Goal: Information Seeking & Learning: Learn about a topic

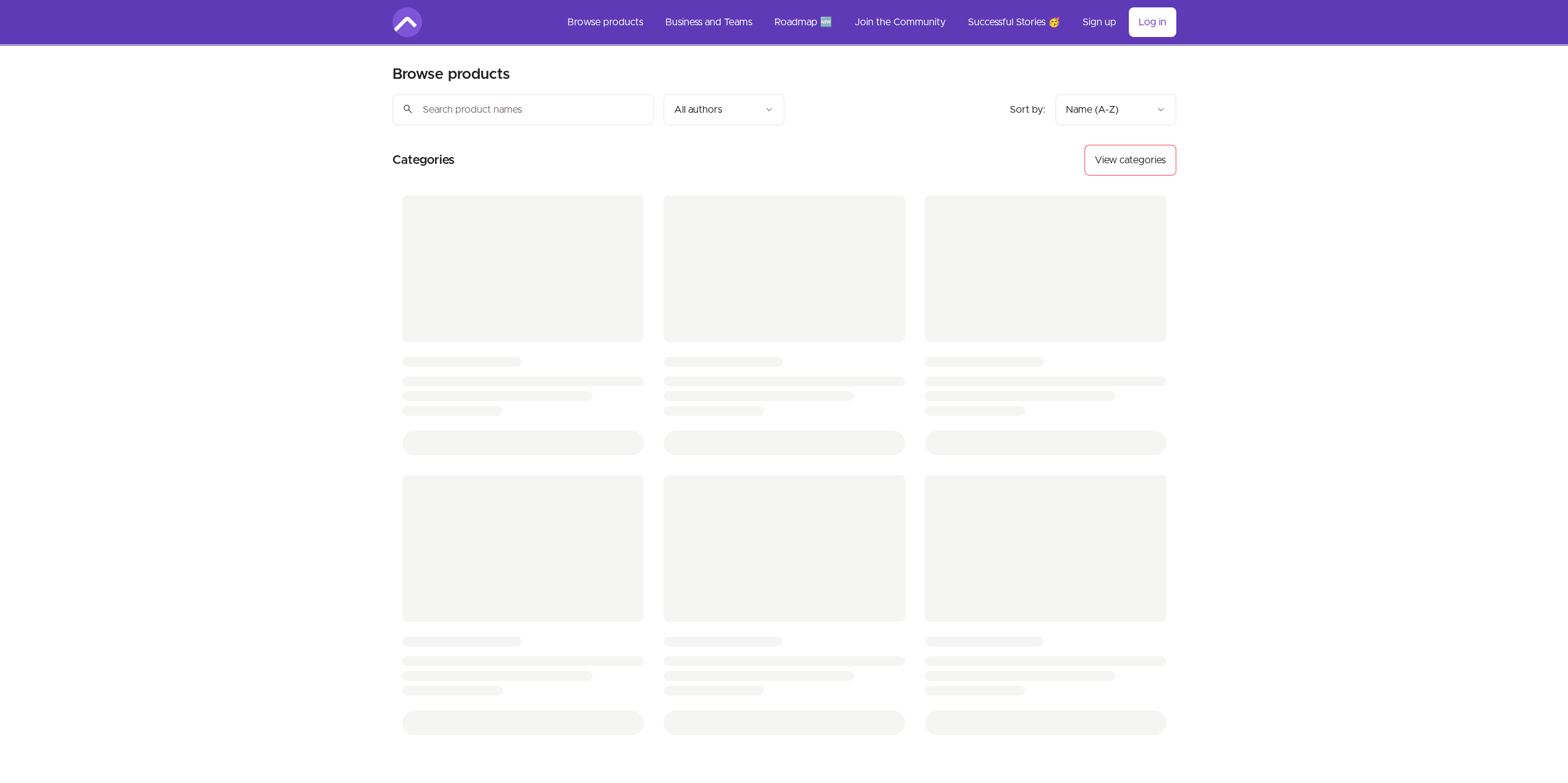
click at [401, 25] on img at bounding box center [407, 22] width 29 height 29
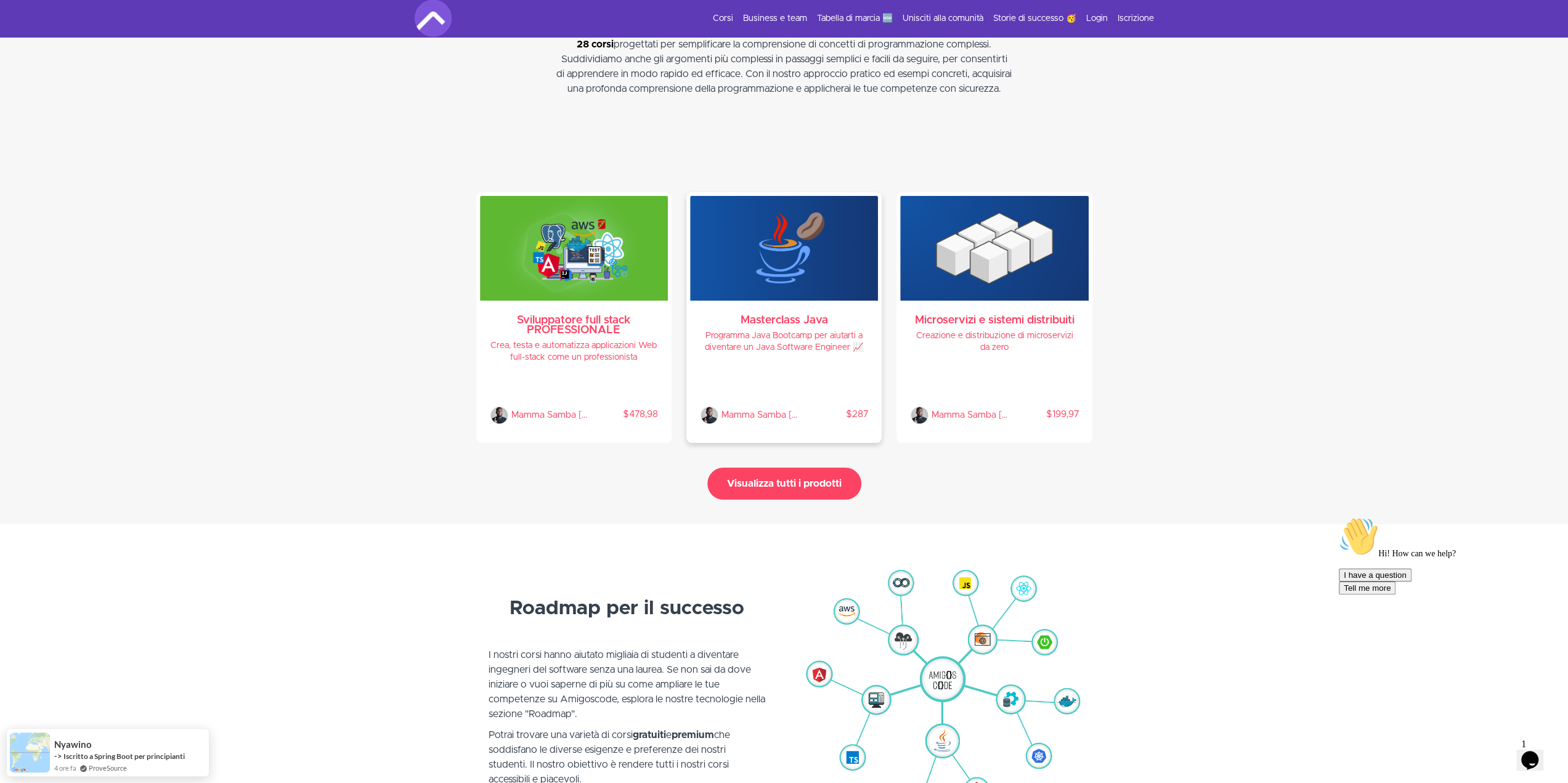
scroll to position [2627, 0]
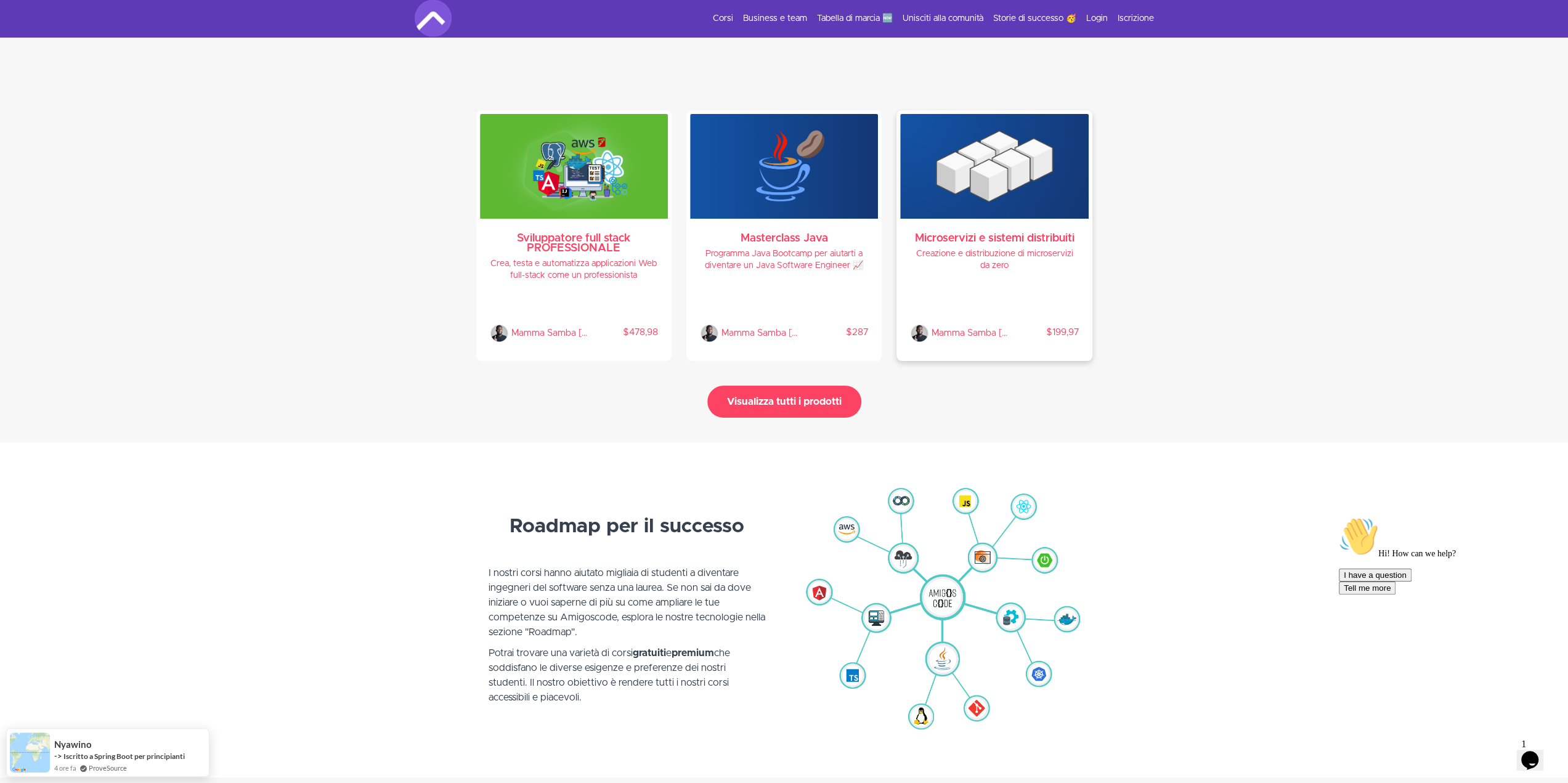
click at [976, 148] on img at bounding box center [994, 166] width 188 height 105
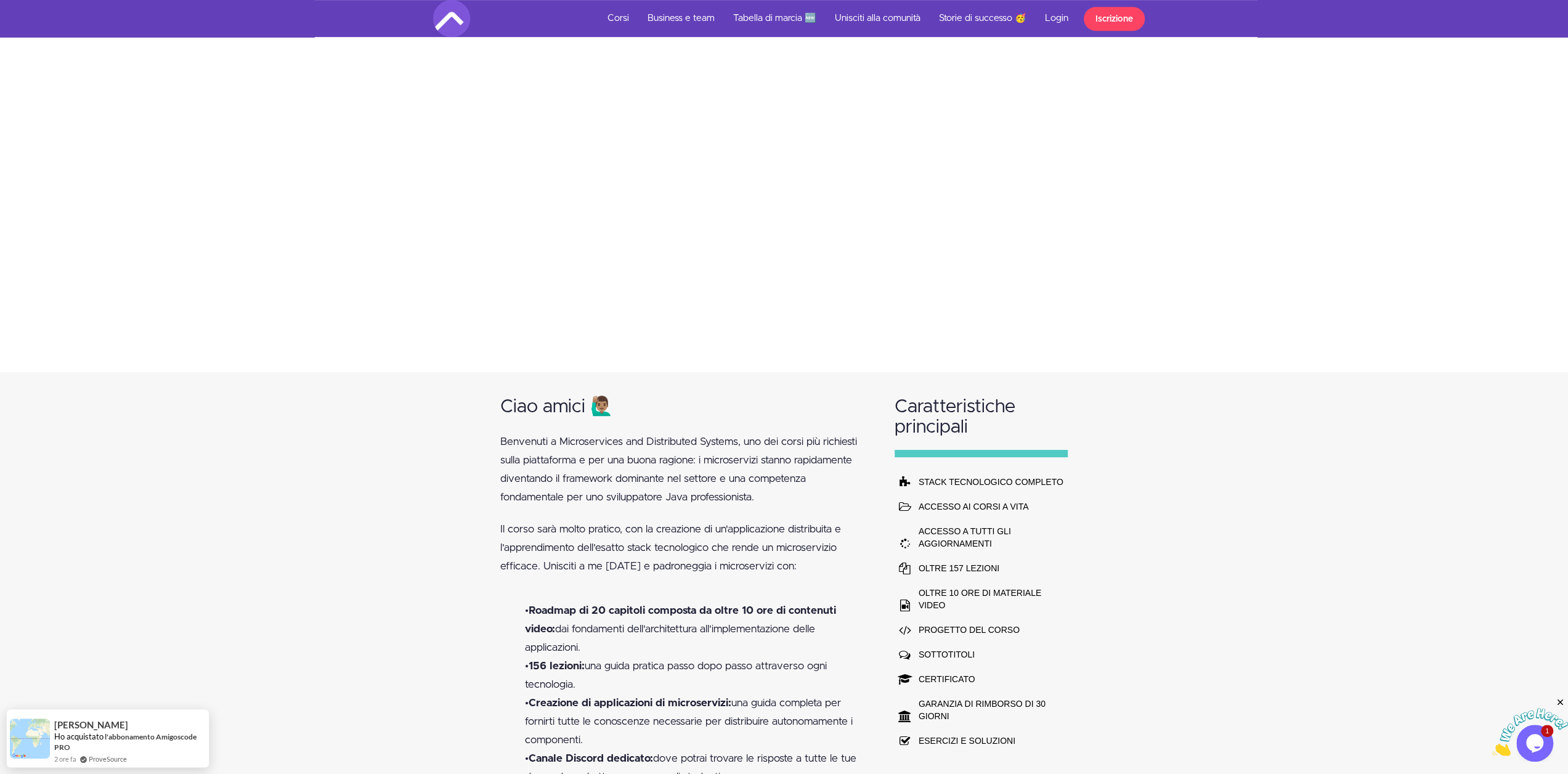
scroll to position [986, 0]
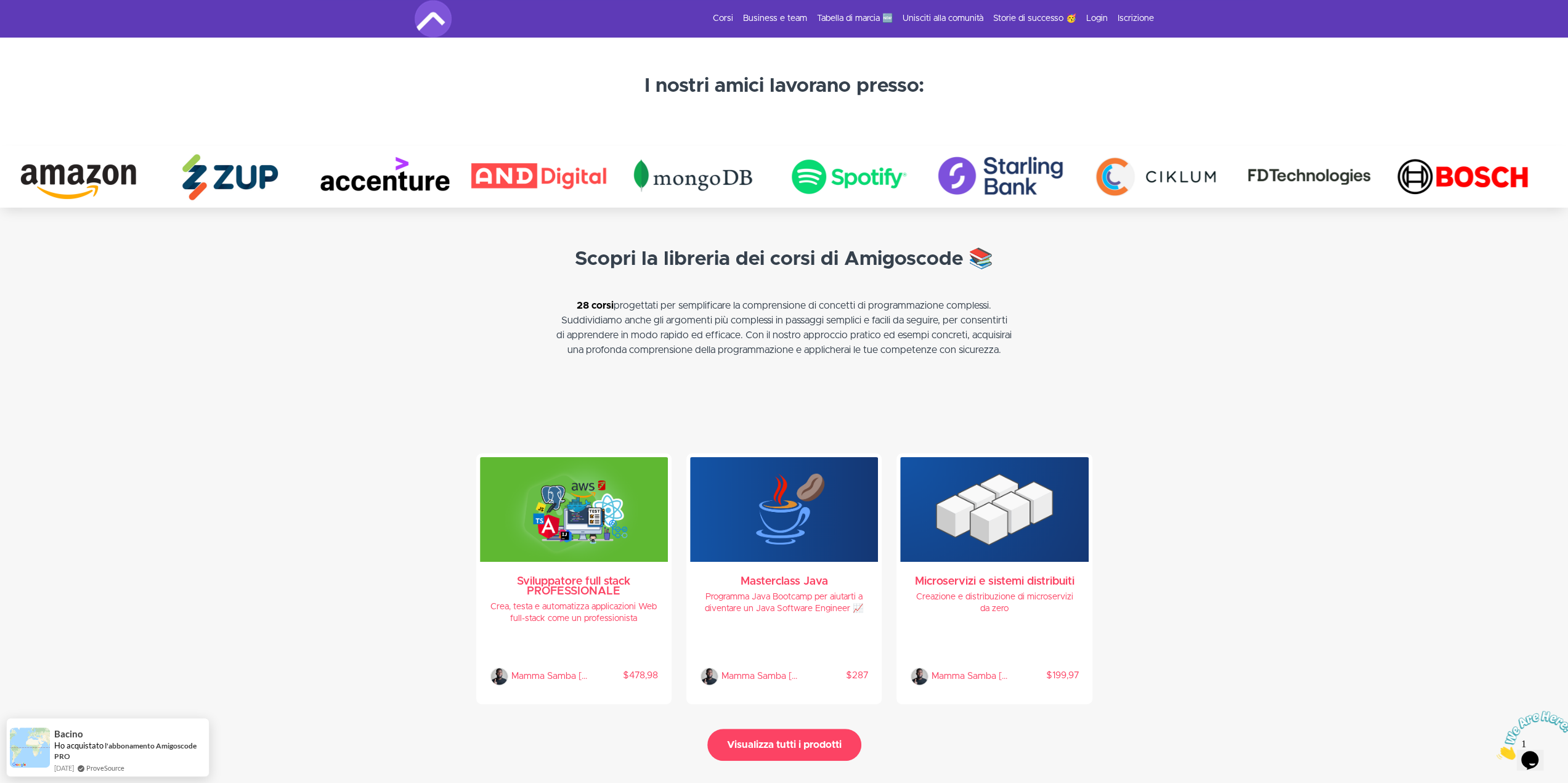
scroll to position [2449, 0]
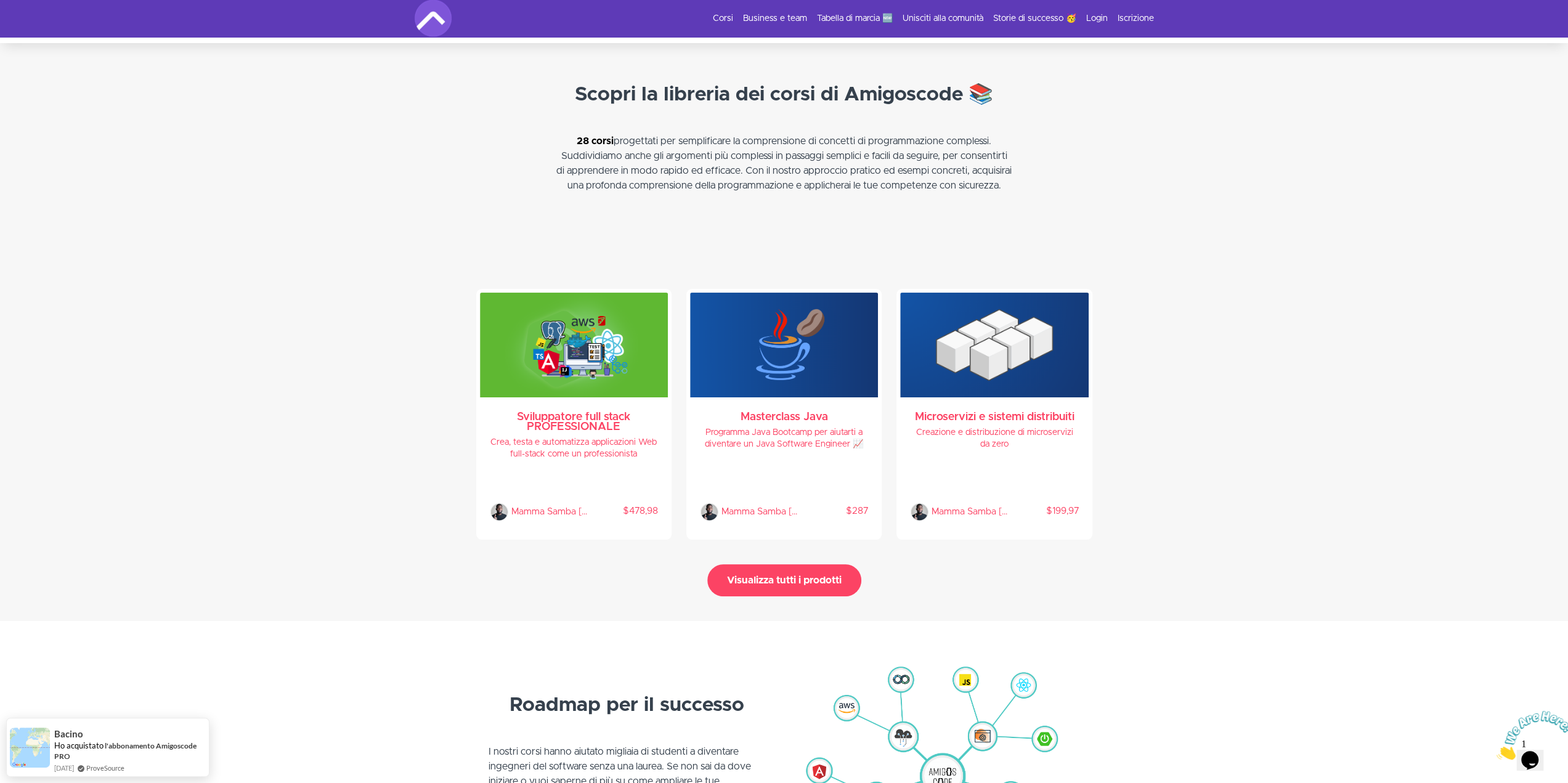
click at [796, 565] on button "Visualizza tutti i prodotti" at bounding box center [784, 581] width 154 height 32
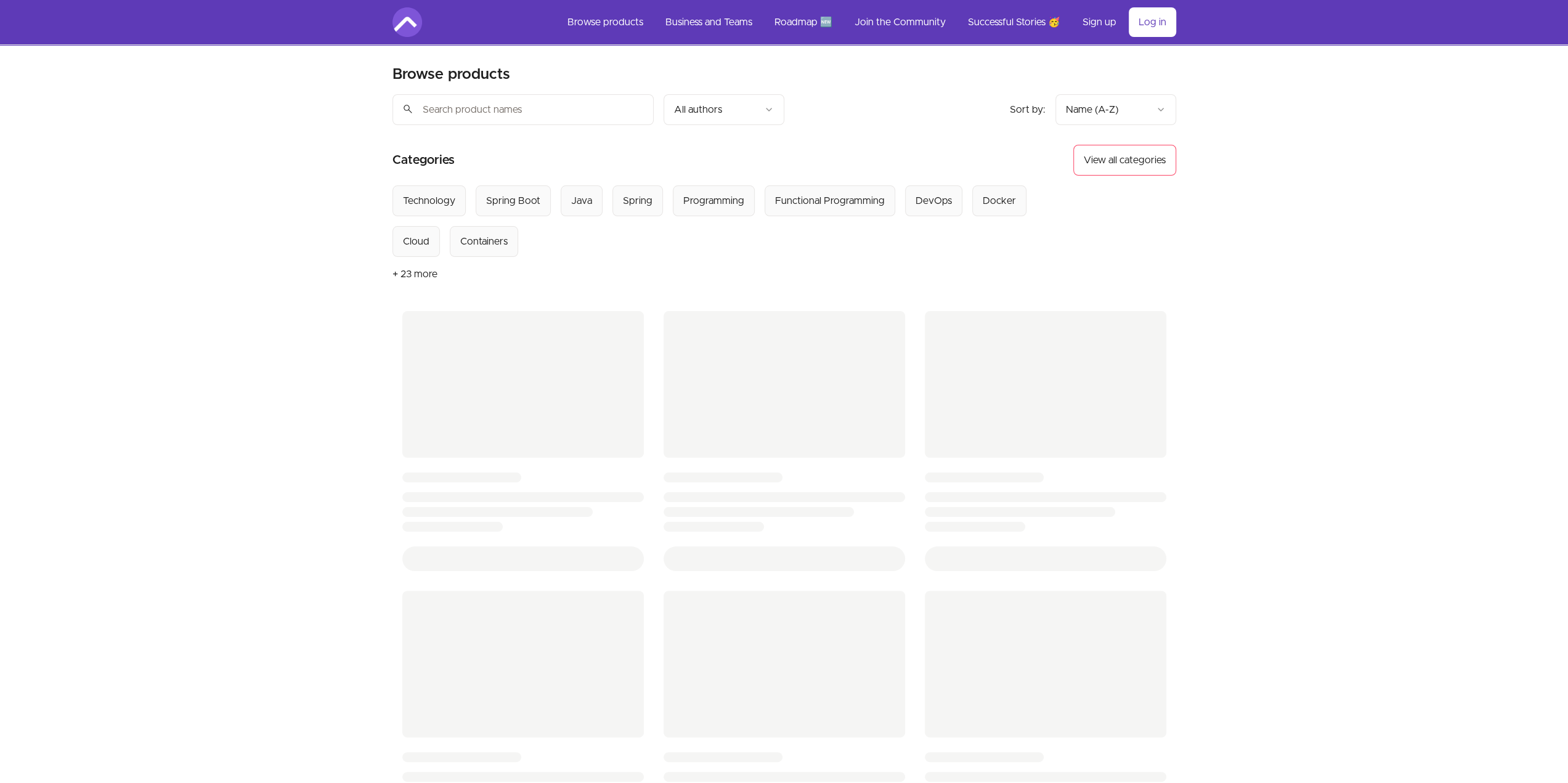
click at [422, 274] on button "+ 23 more" at bounding box center [415, 274] width 45 height 35
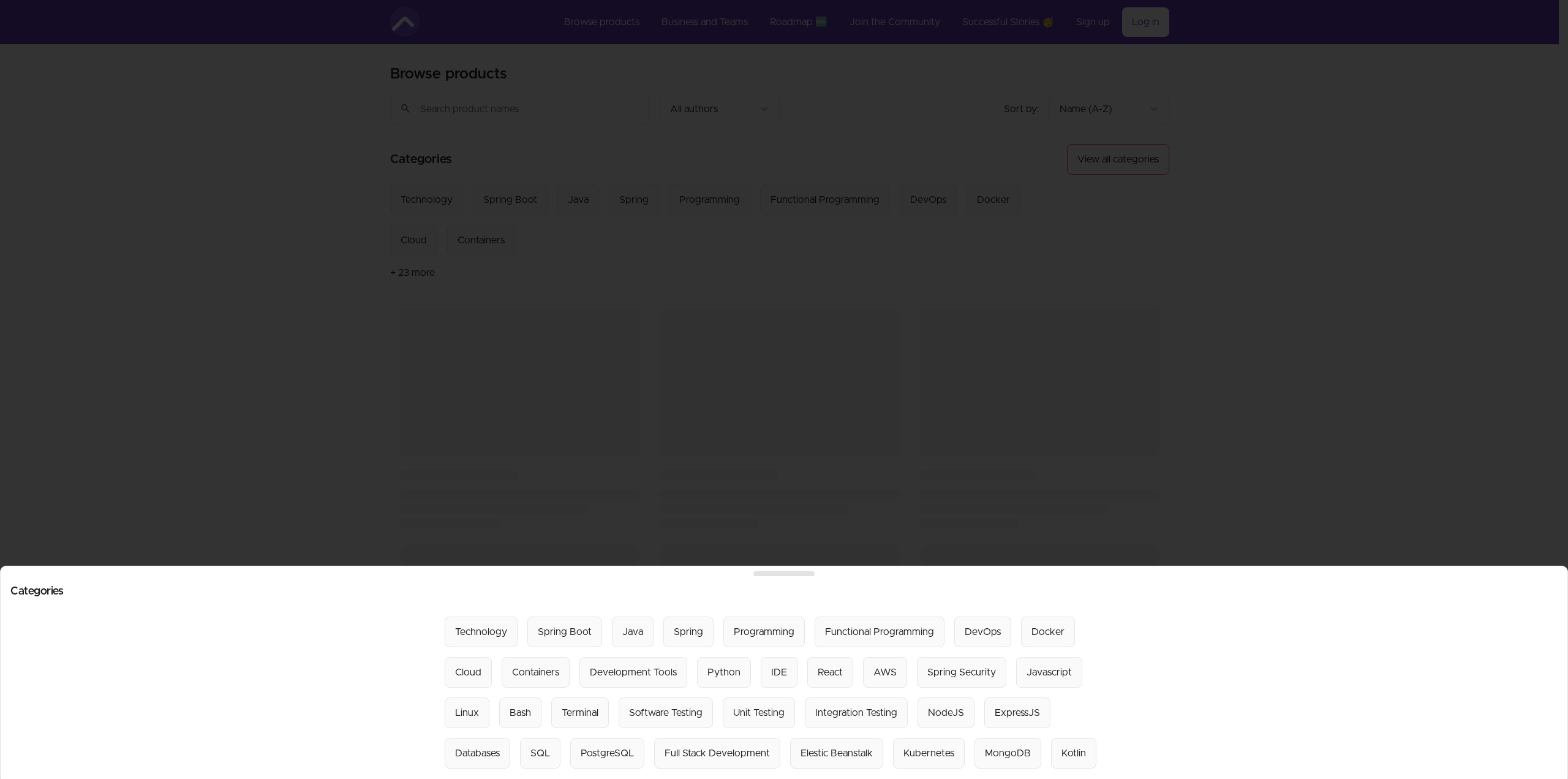
click at [621, 303] on div at bounding box center [784, 390] width 1568 height 779
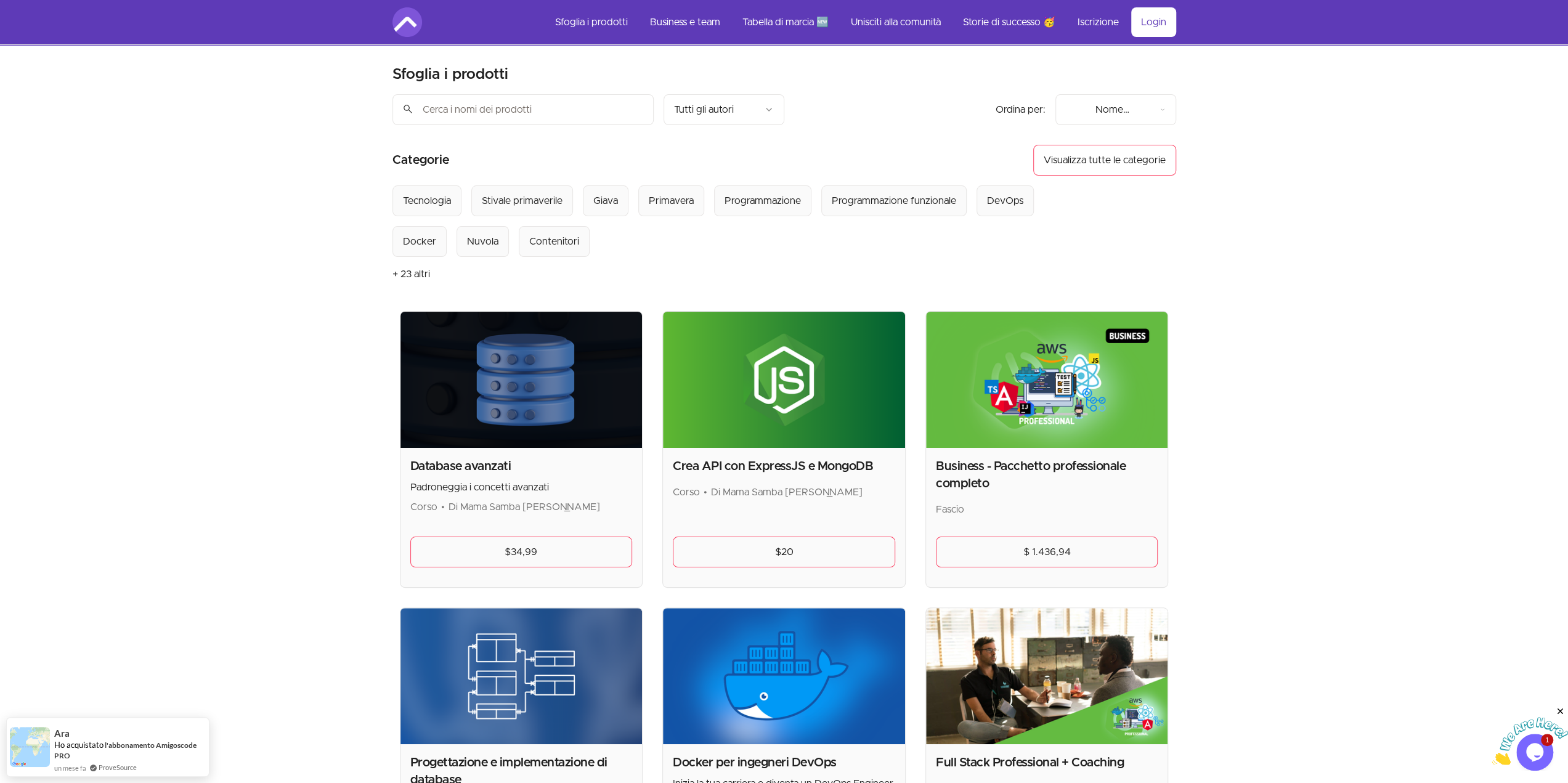
scroll to position [164, 0]
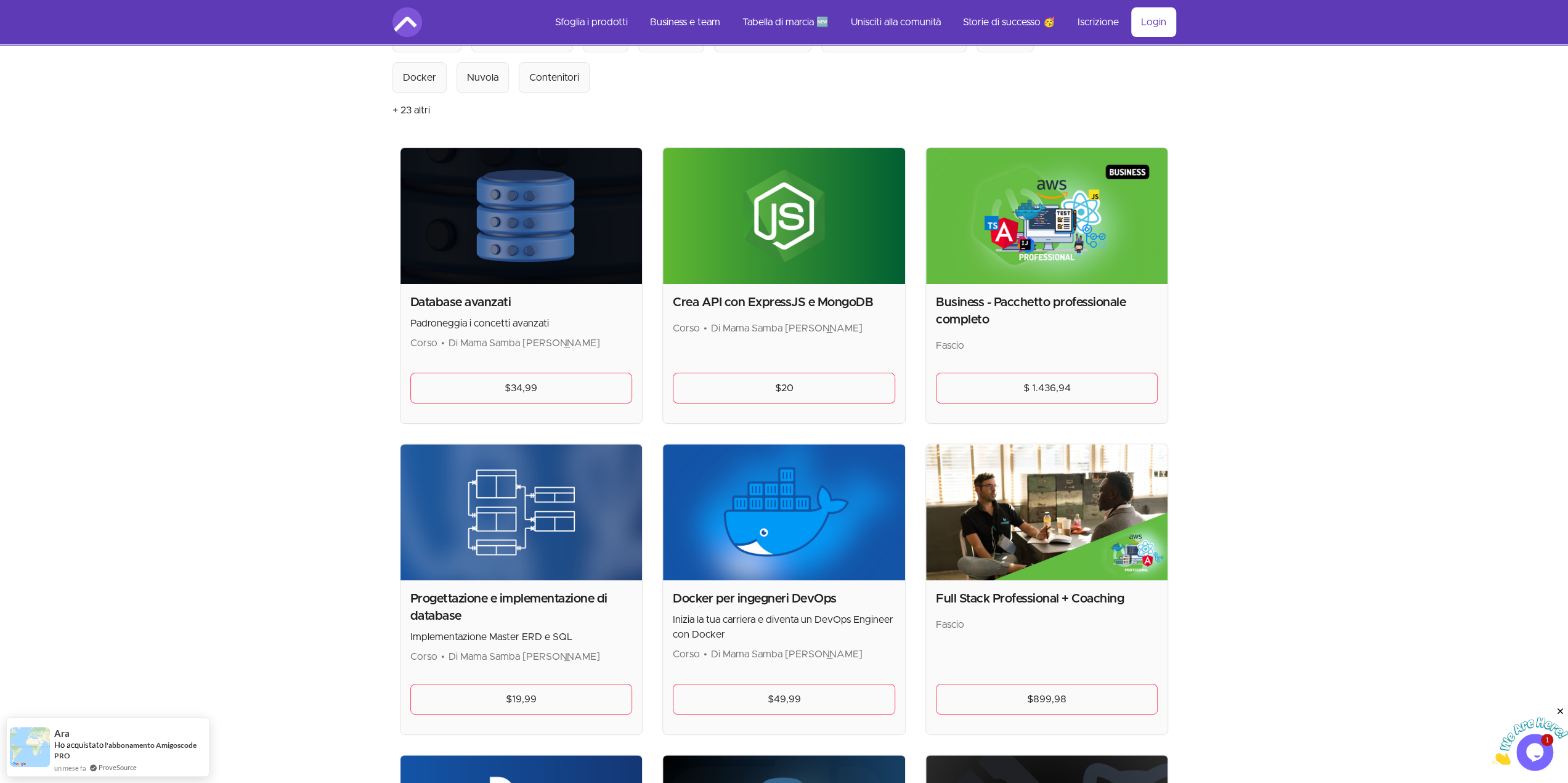
click at [585, 249] on img at bounding box center [522, 215] width 242 height 136
click at [565, 386] on link "$34,99" at bounding box center [521, 388] width 222 height 31
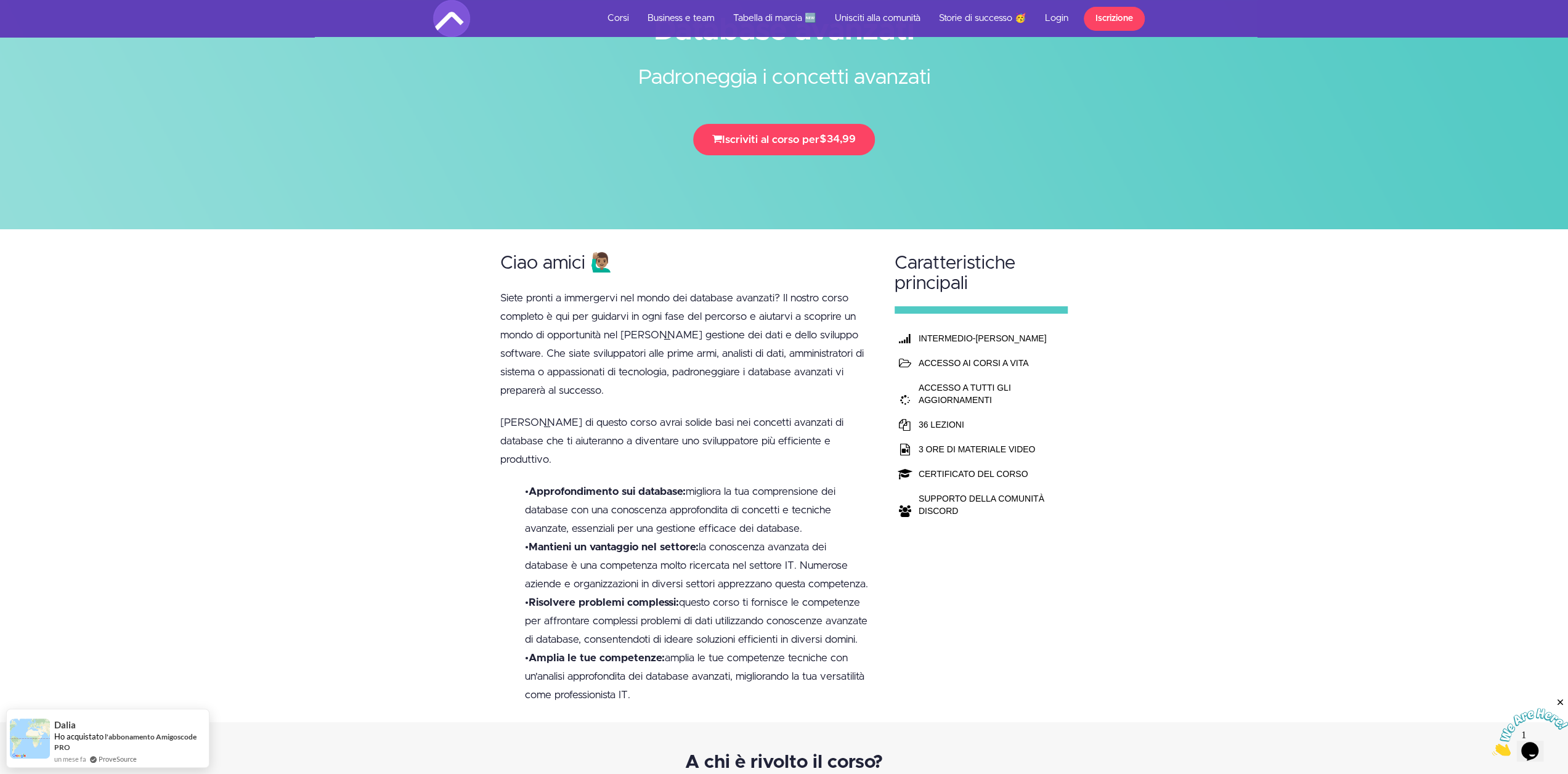
scroll to position [329, 0]
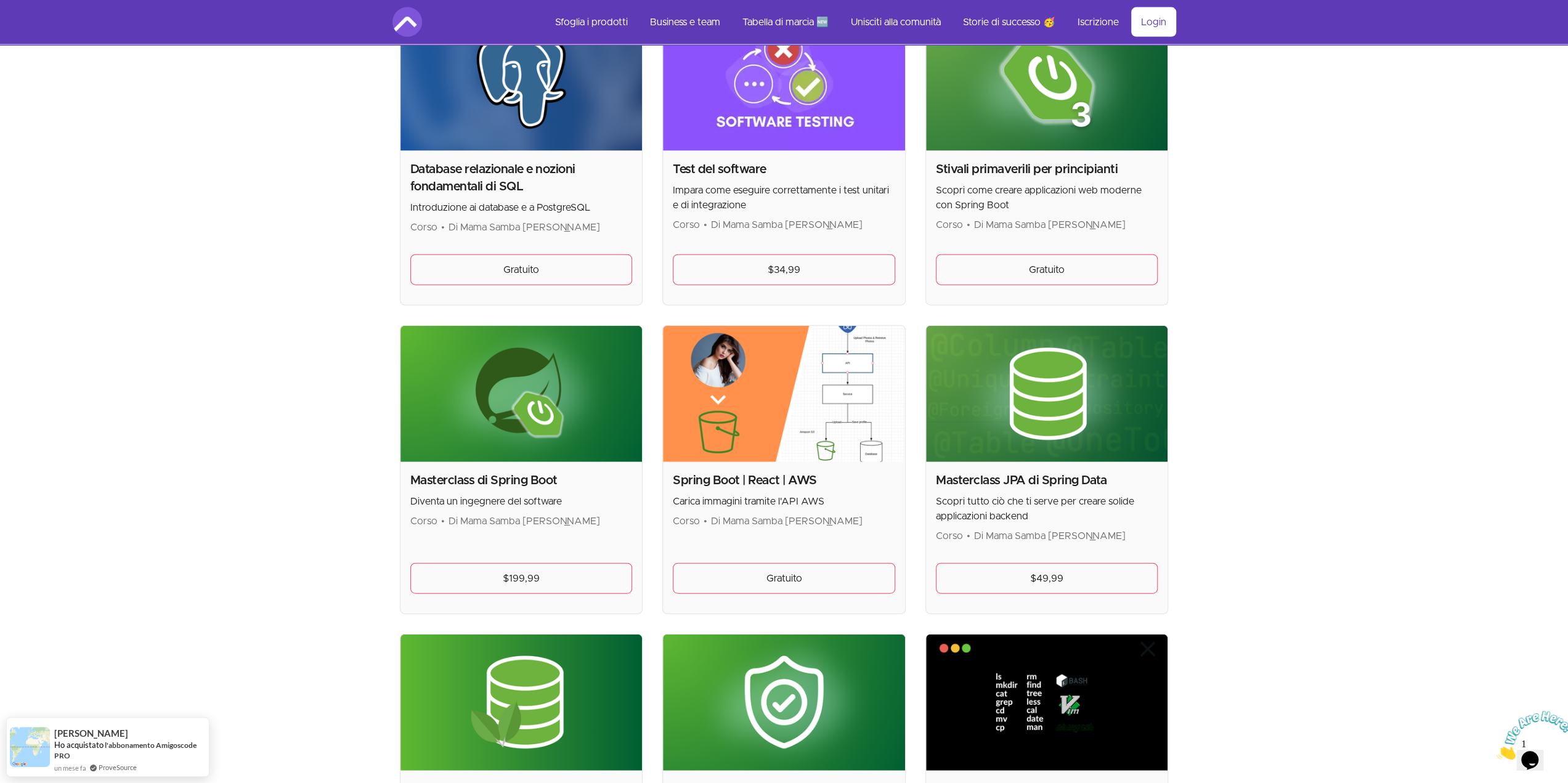
scroll to position [2526, 0]
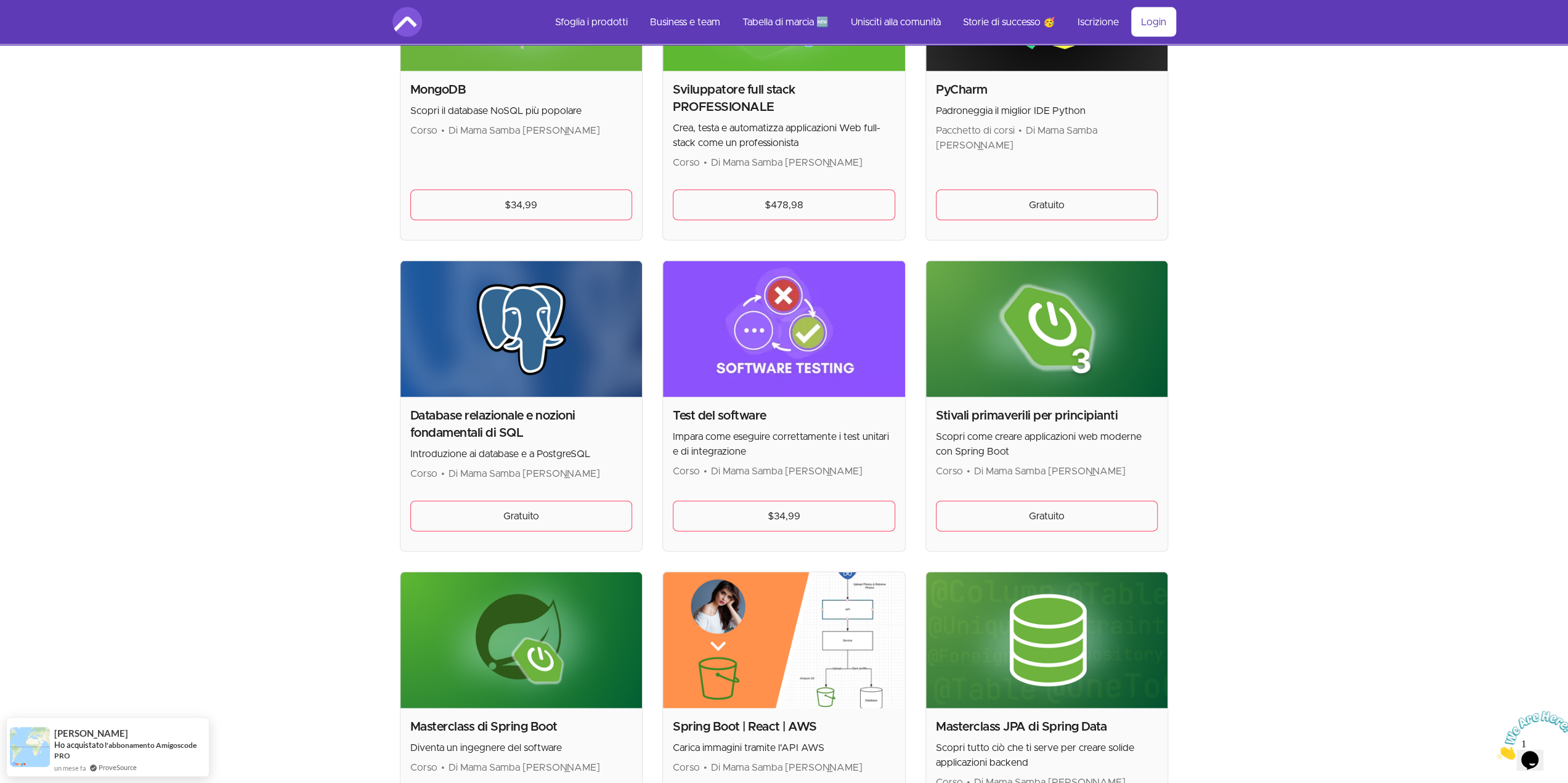
click at [839, 360] on img at bounding box center [784, 329] width 242 height 136
click at [772, 511] on font "$34,99" at bounding box center [784, 516] width 32 height 10
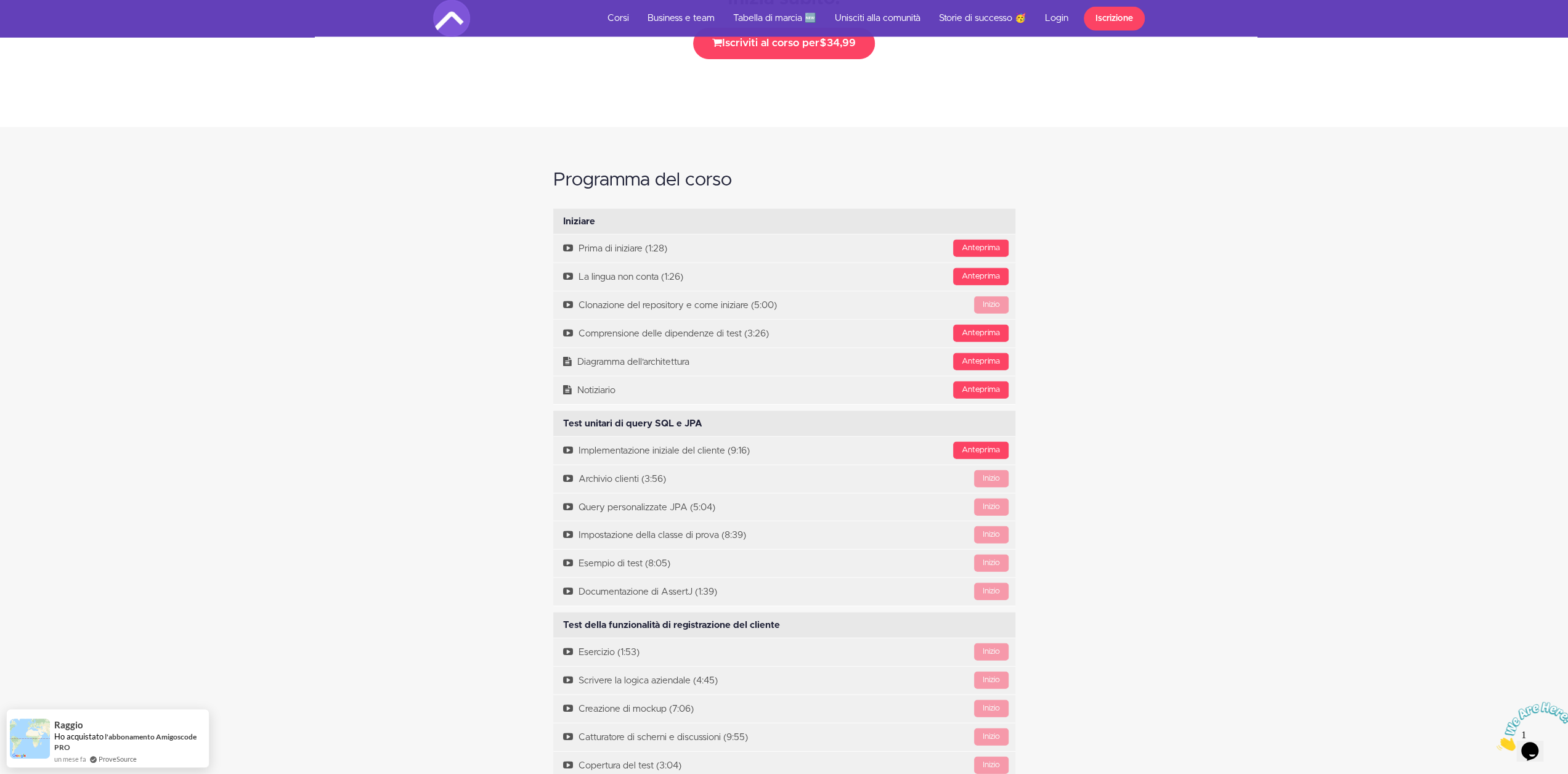
scroll to position [2382, 0]
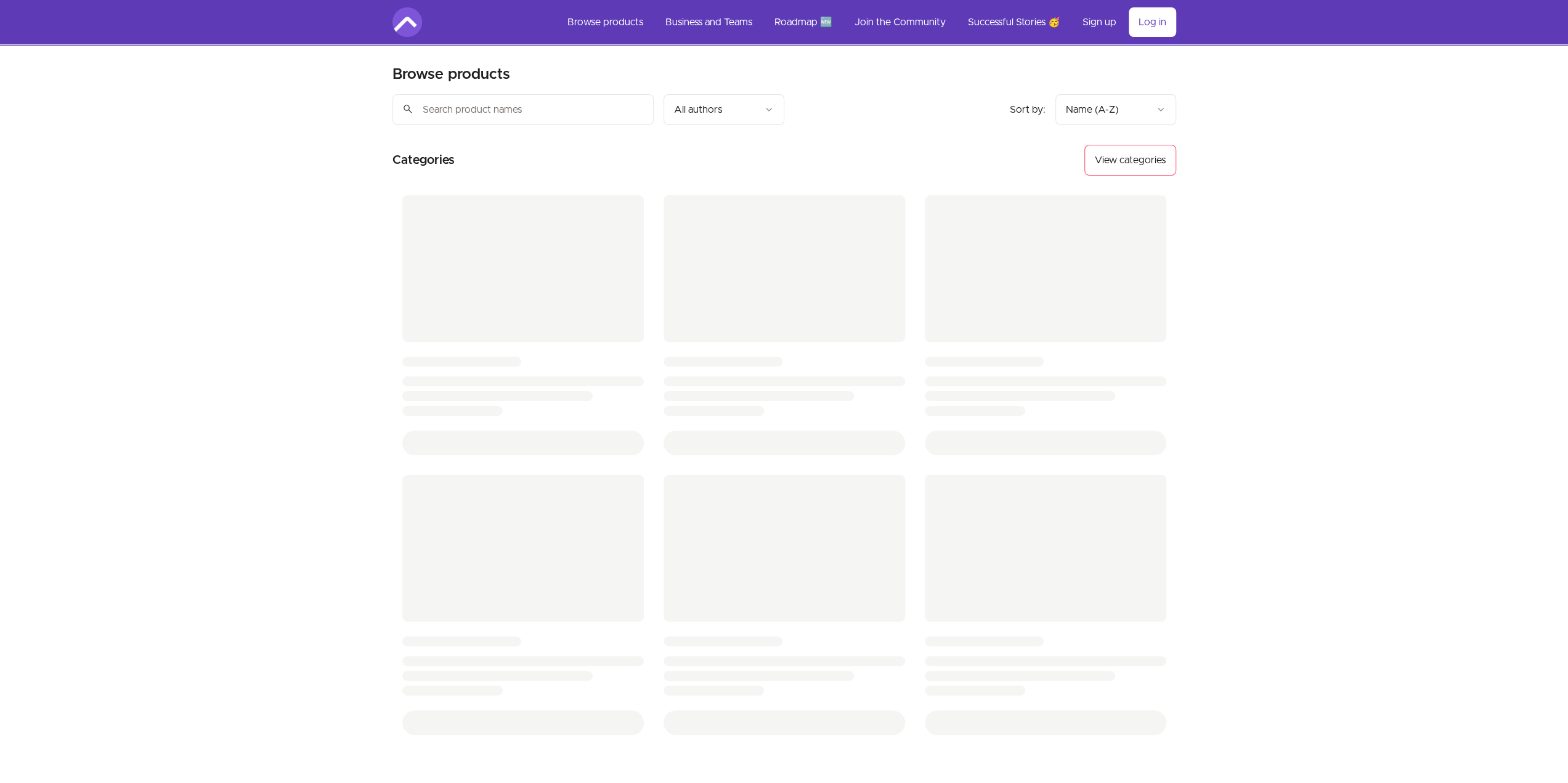
click at [1433, 135] on div "Skip to main content Main menu Includes navigation links and user settings Brow…" at bounding box center [784, 500] width 1568 height 1001
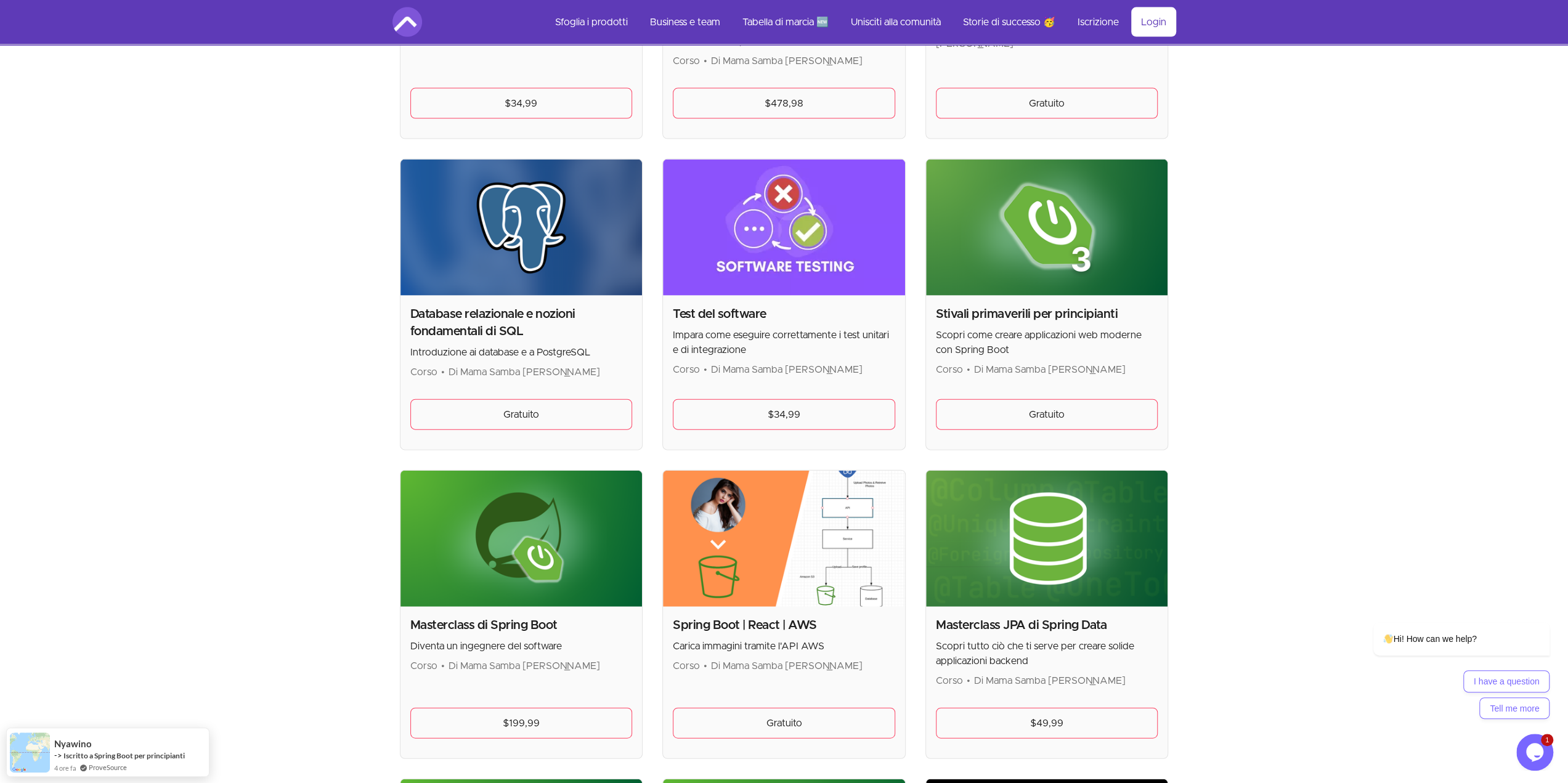
scroll to position [2711, 0]
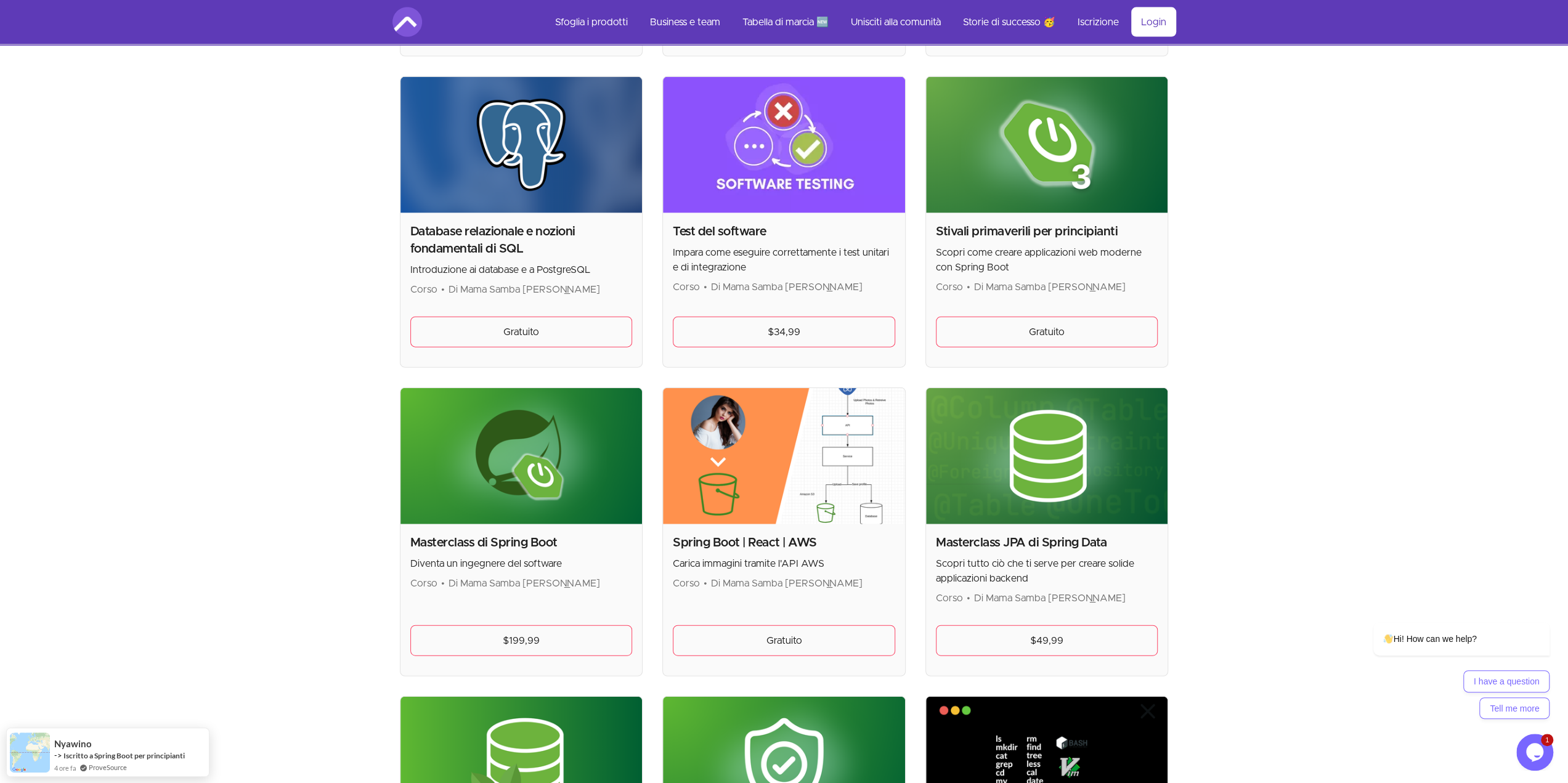
click at [852, 147] on img at bounding box center [784, 145] width 242 height 136
click at [815, 323] on link "$34,99" at bounding box center [783, 332] width 222 height 31
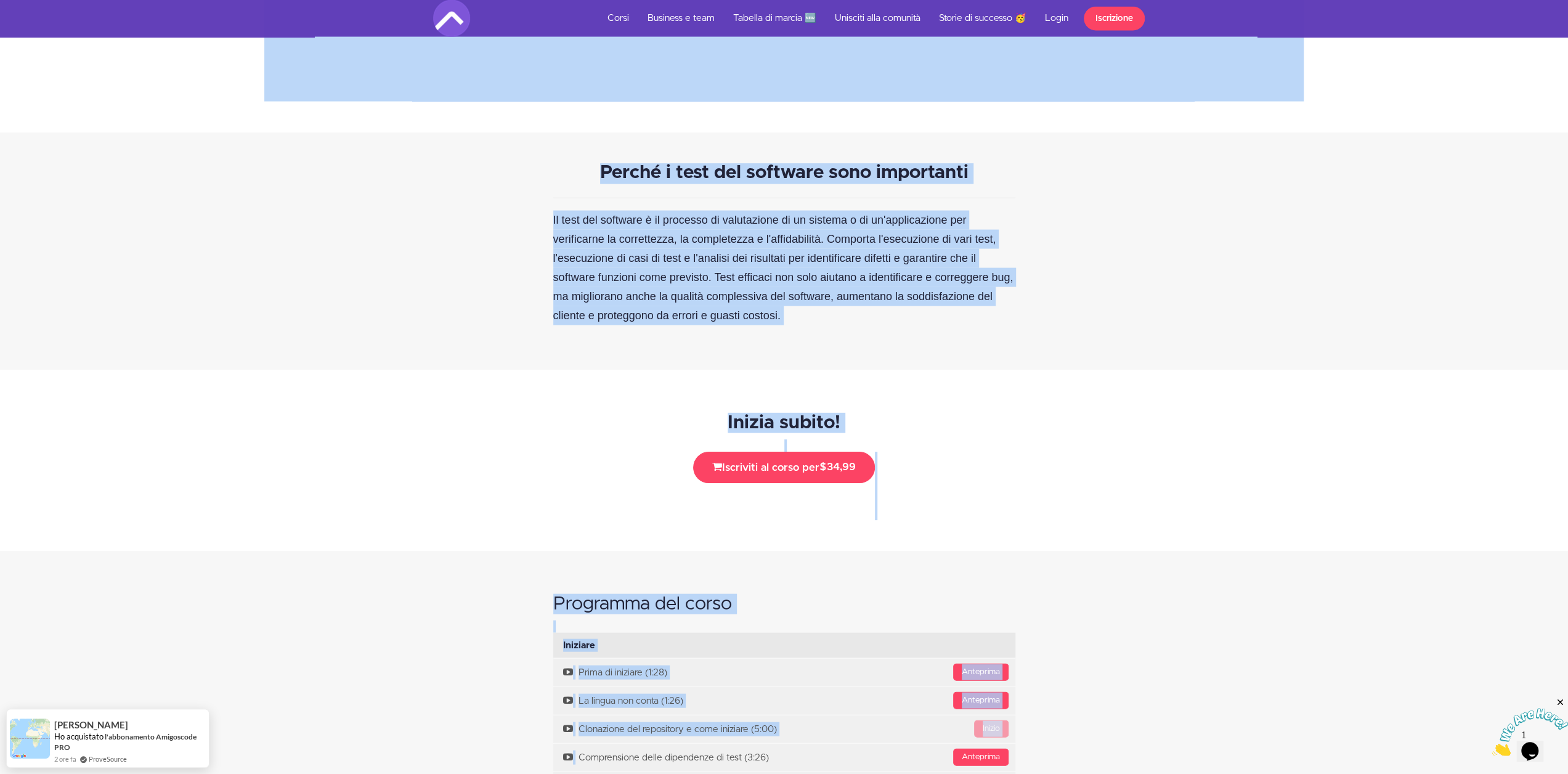
scroll to position [2428, 0]
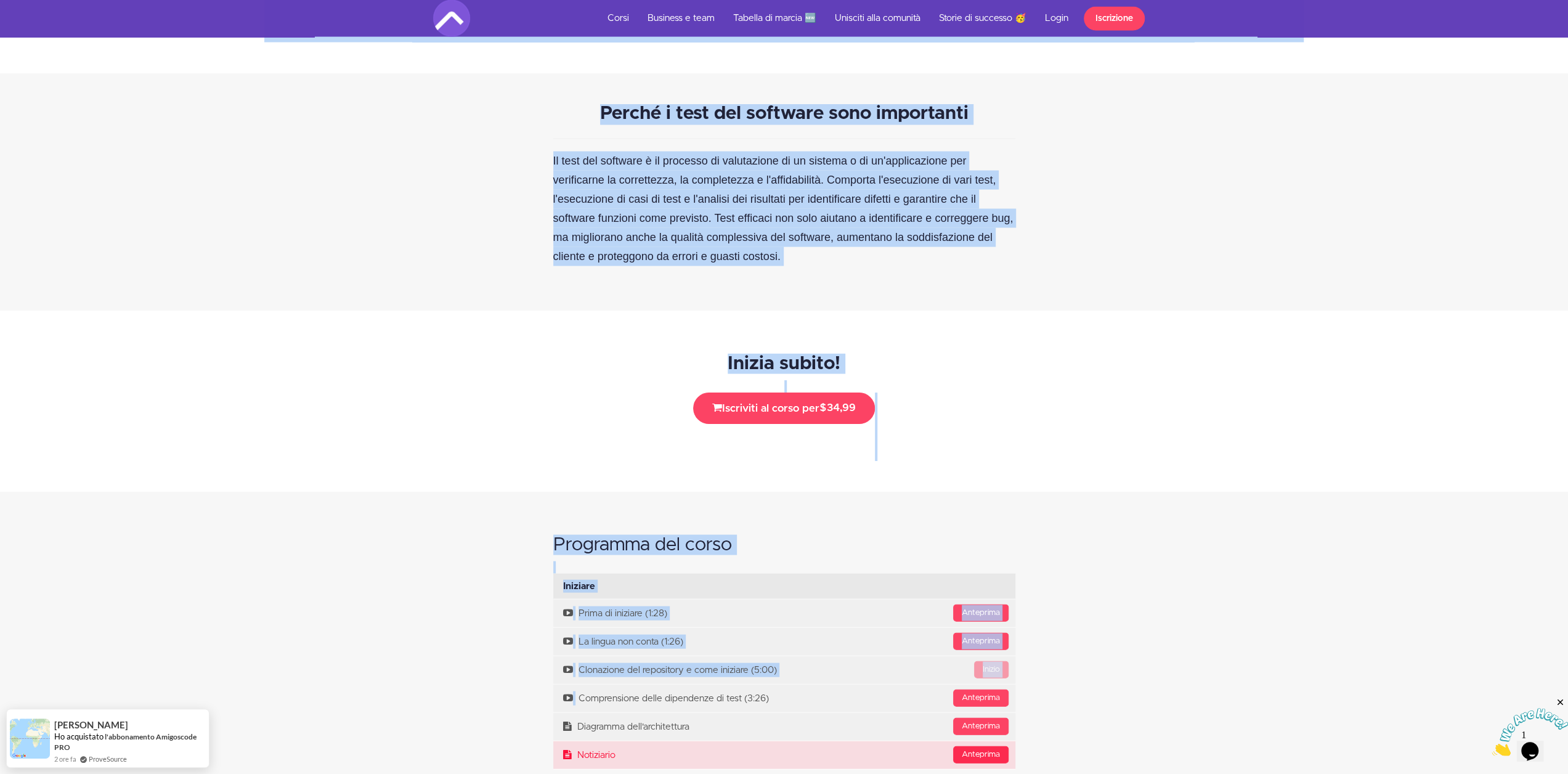
copy div "Lore ipsum 🙋🏽‍♂️ Dolorsita co Adipi el Sedd eiu Temporin, ut laboreetd magnaali…"
drag, startPoint x: 492, startPoint y: 119, endPoint x: 989, endPoint y: 753, distance: 805.6
click at [1009, 325] on div "Inizia subito! 34,99 Buono sconto oppure paga a rate: $34,99" at bounding box center [784, 401] width 1568 height 181
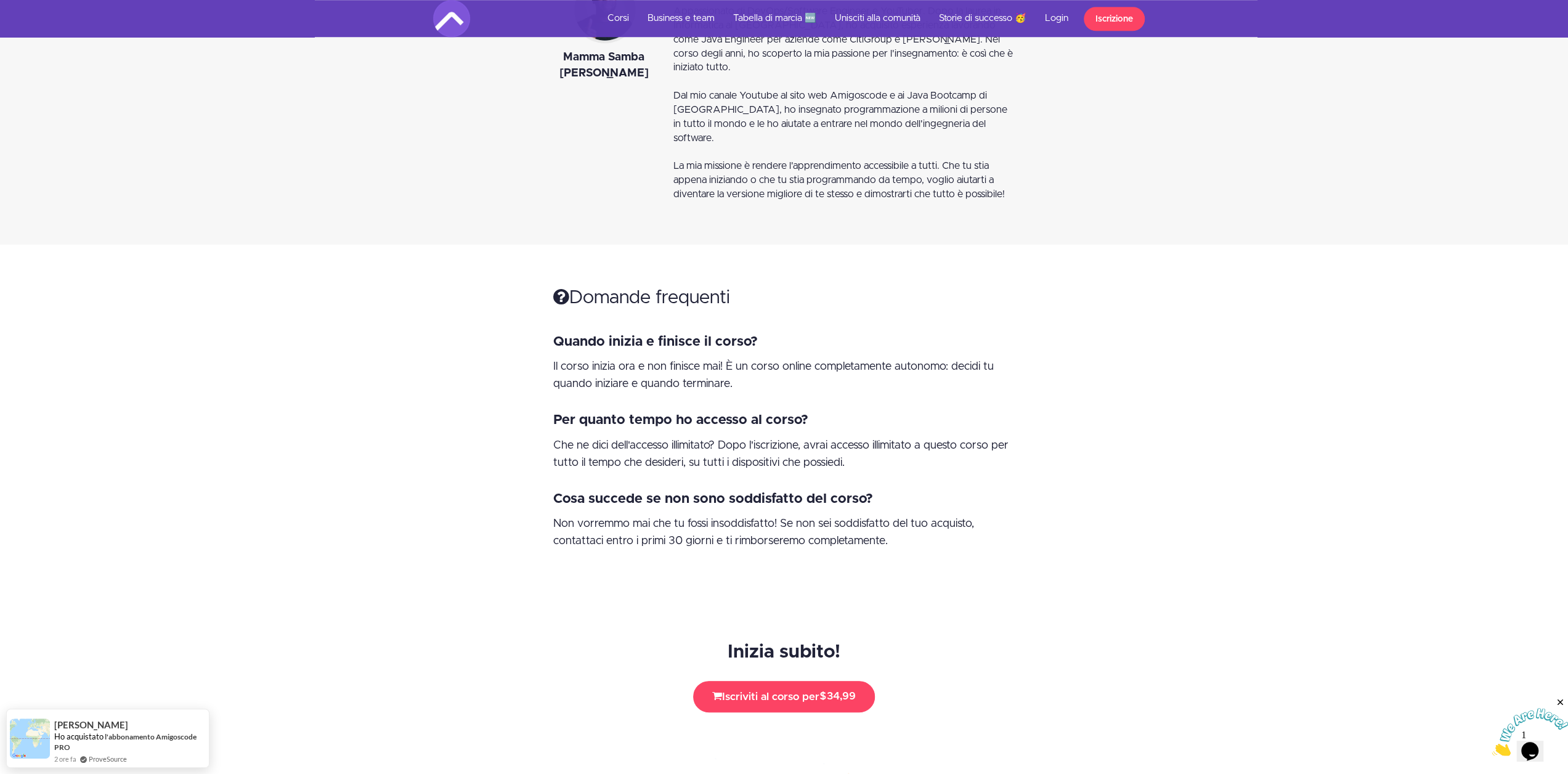
scroll to position [6207, 0]
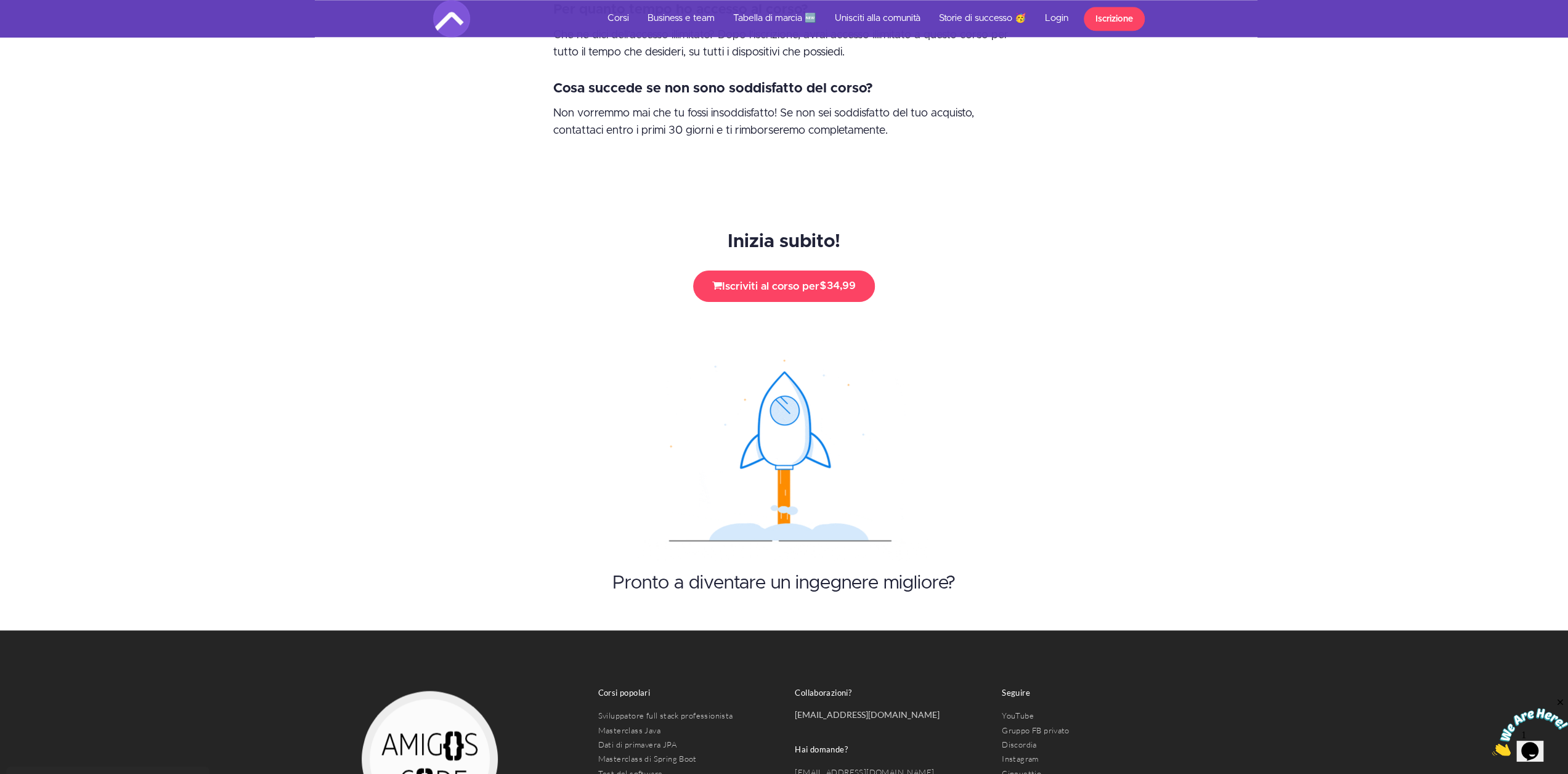
click at [1126, 391] on div "Pronto a diventare un ingegnere migliore?" at bounding box center [784, 484] width 1568 height 292
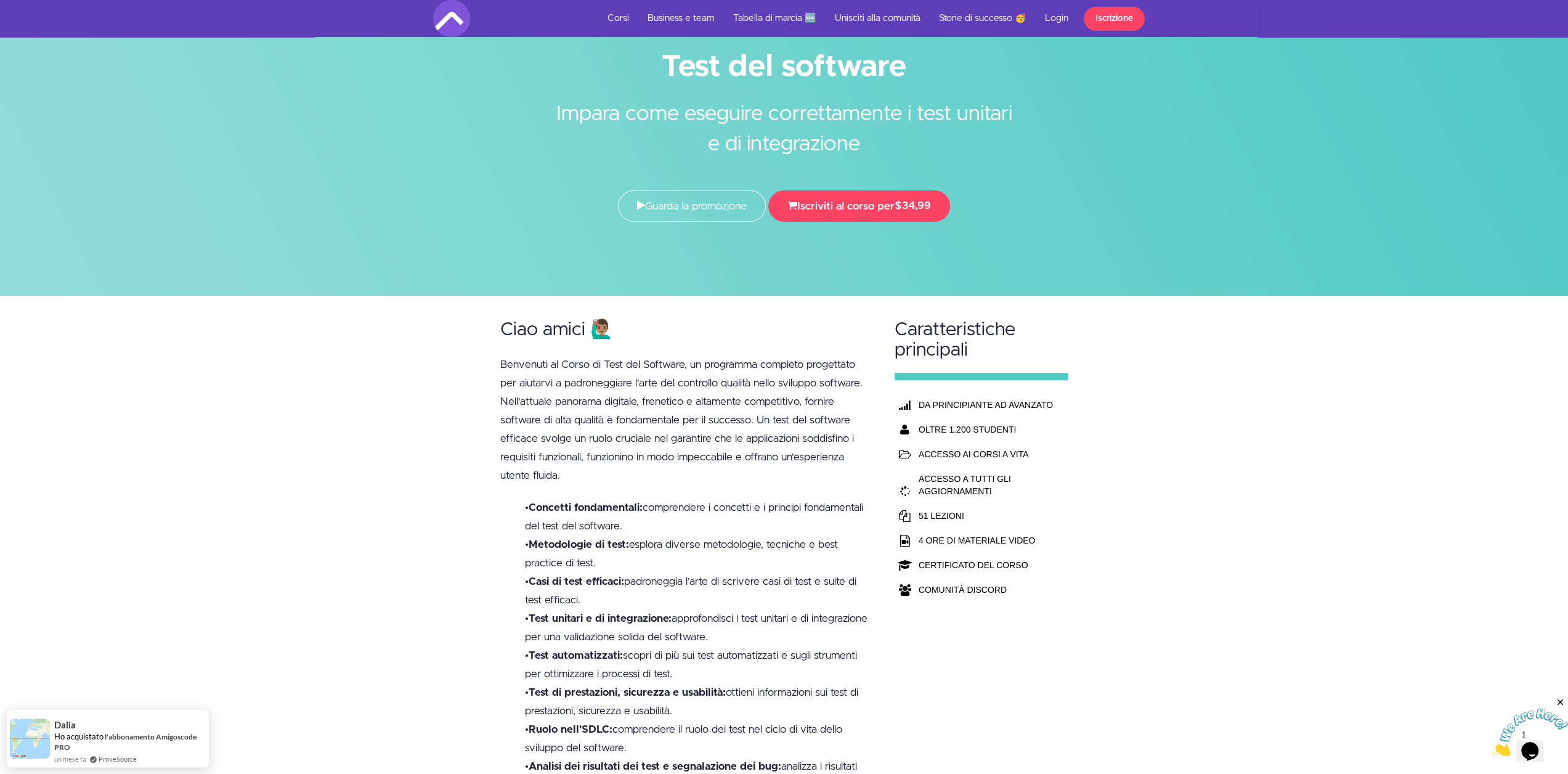
scroll to position [0, 0]
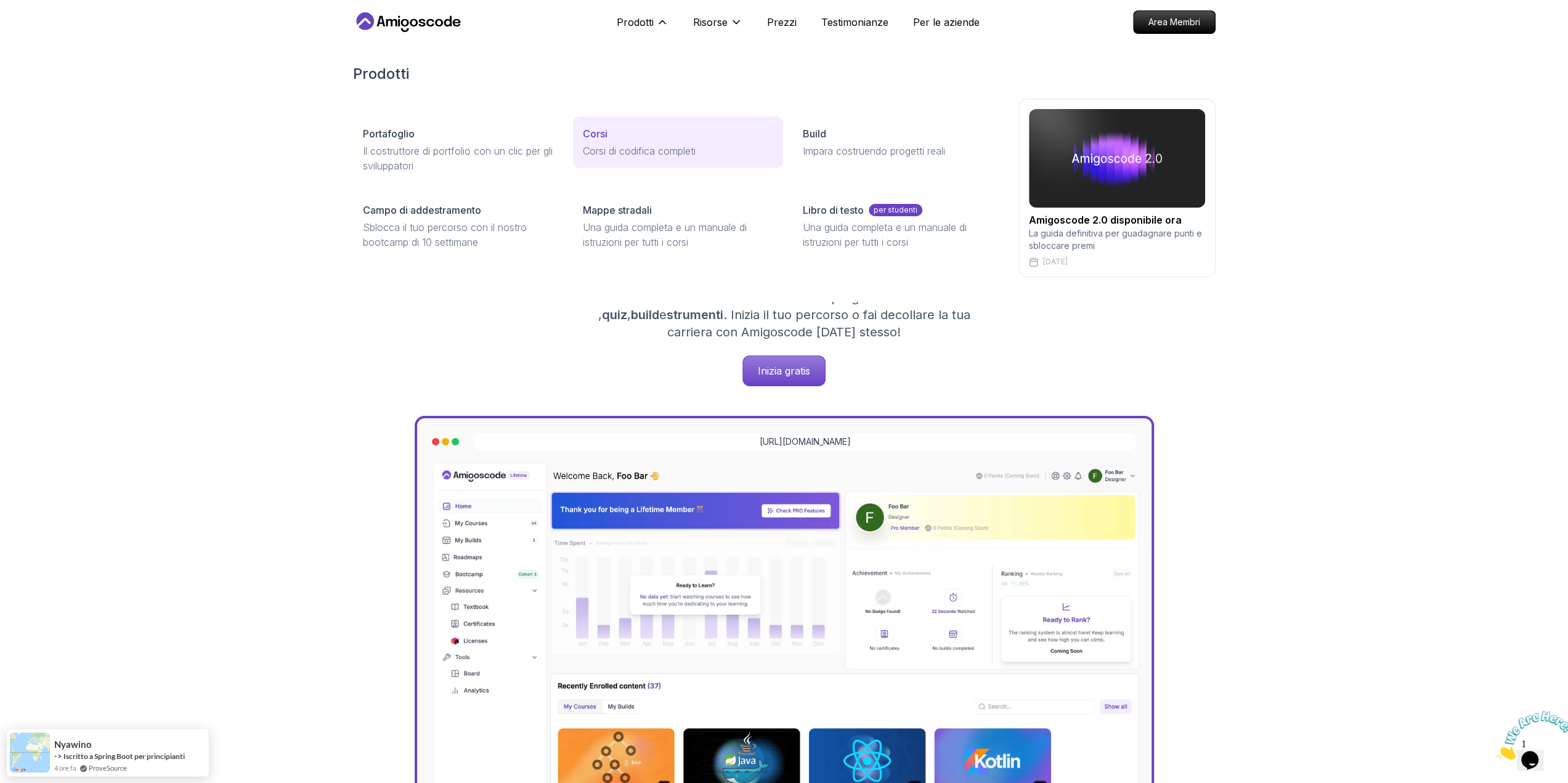
click at [586, 135] on font "Corsi" at bounding box center [596, 134] width 25 height 12
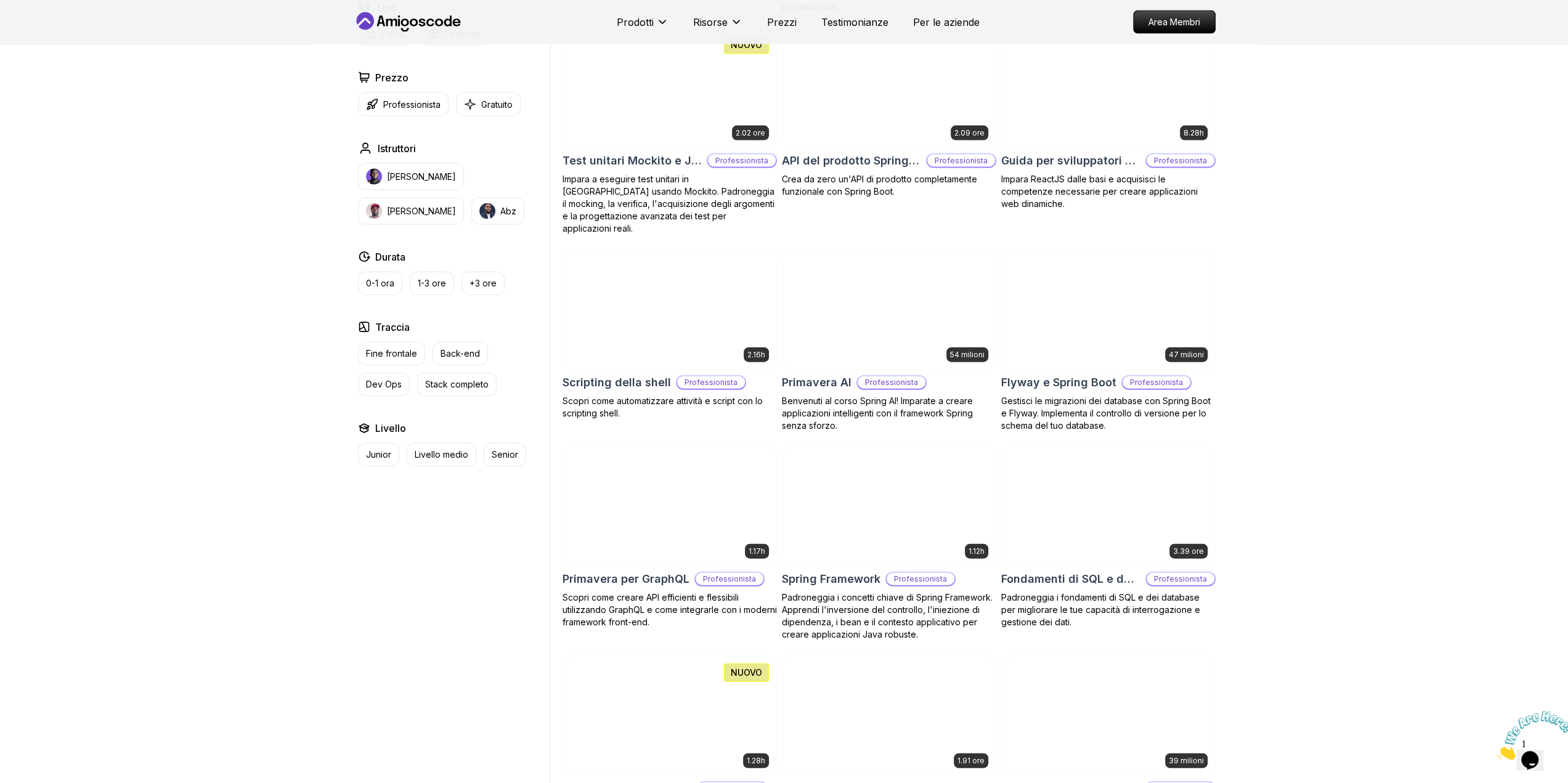
scroll to position [2381, 0]
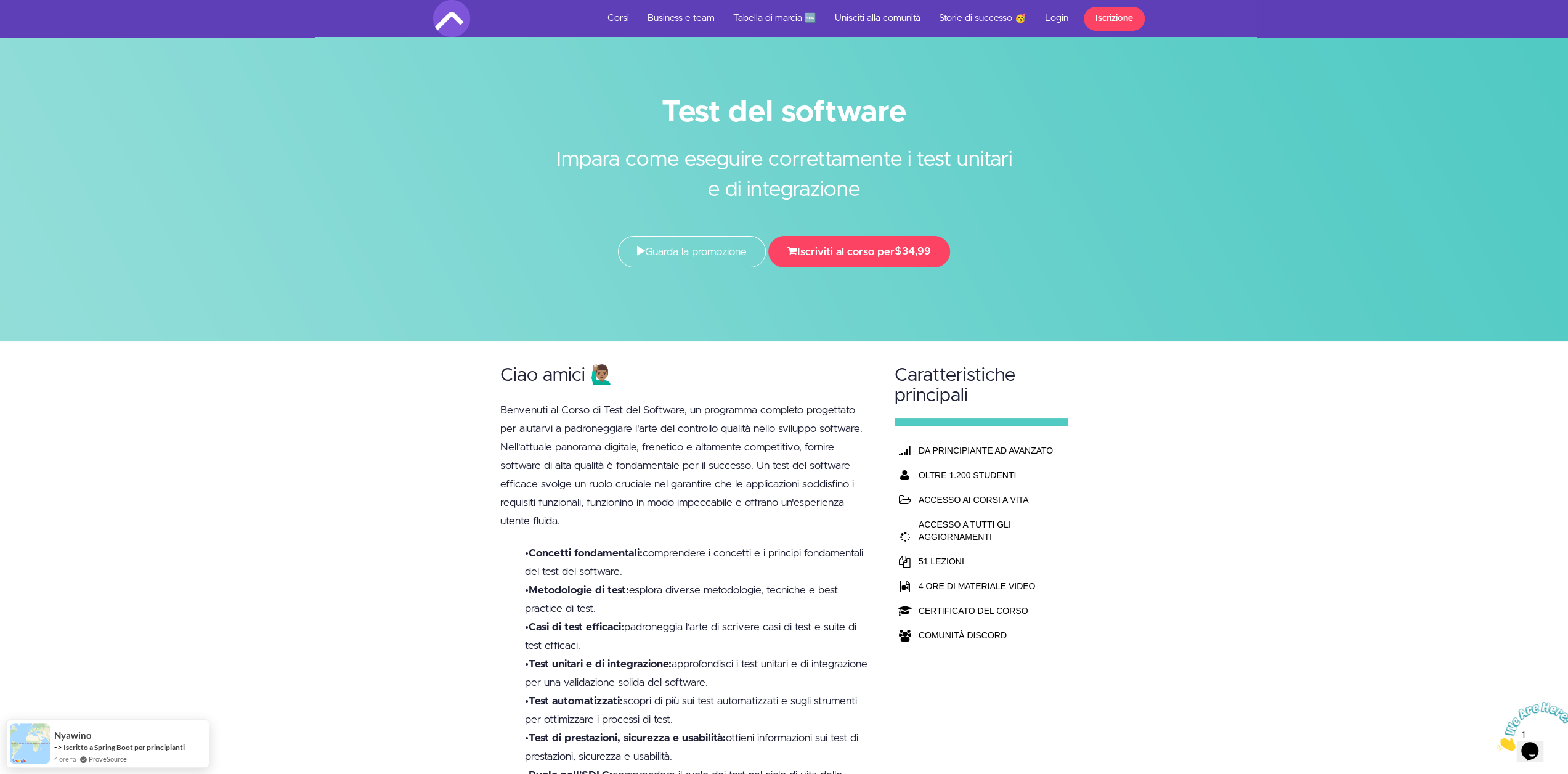
click at [545, 287] on div at bounding box center [784, 171] width 1568 height 342
drag, startPoint x: 649, startPoint y: 105, endPoint x: 732, endPoint y: 232, distance: 151.7
click at [731, 230] on div "Test del software Impara come eseguire correttamente i test unitari e di integr…" at bounding box center [784, 185] width 721 height 187
click at [722, 367] on h2 "Ciao amici 🙋🏽‍♂️" at bounding box center [686, 375] width 371 height 20
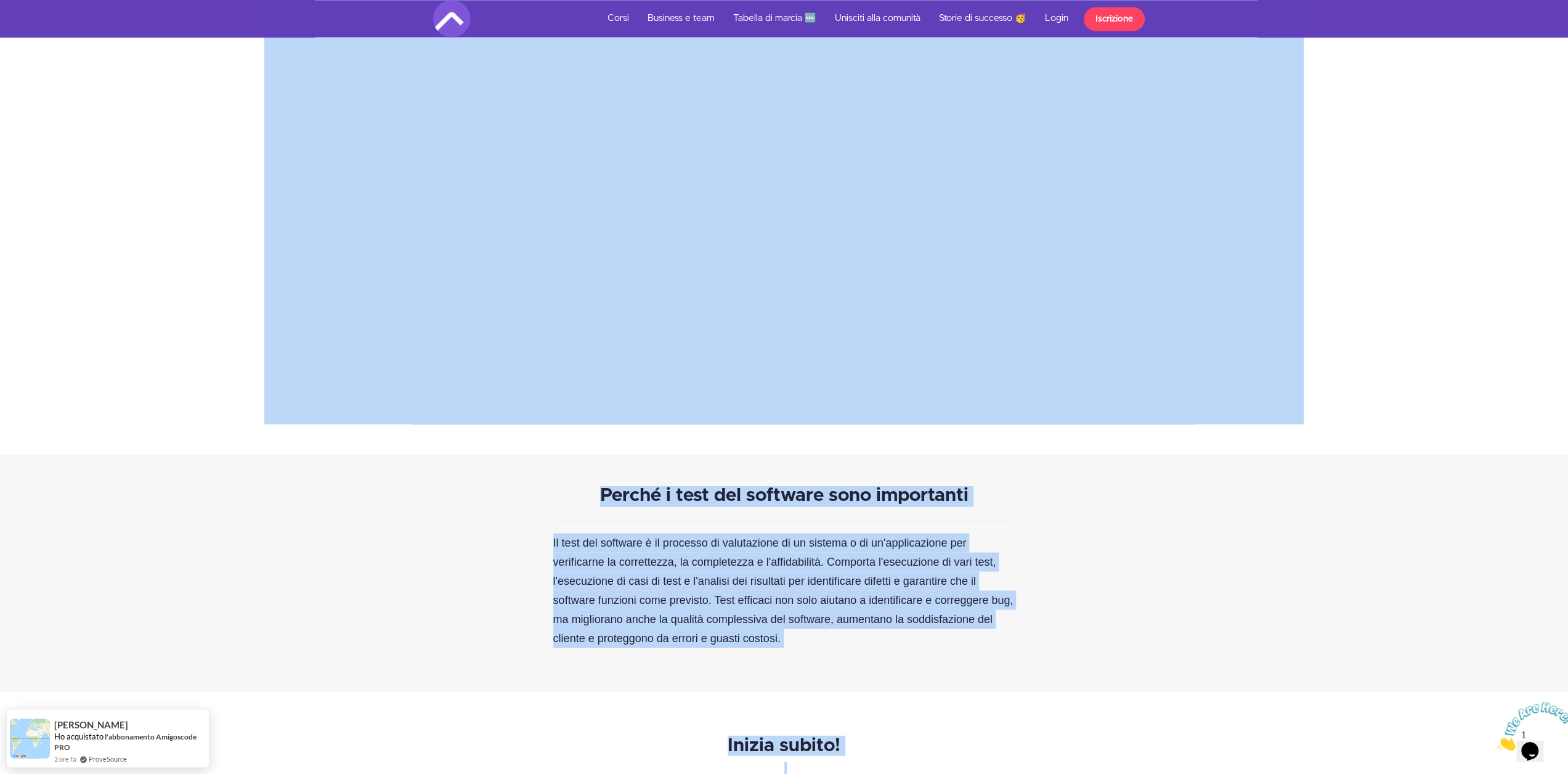
scroll to position [2118, 0]
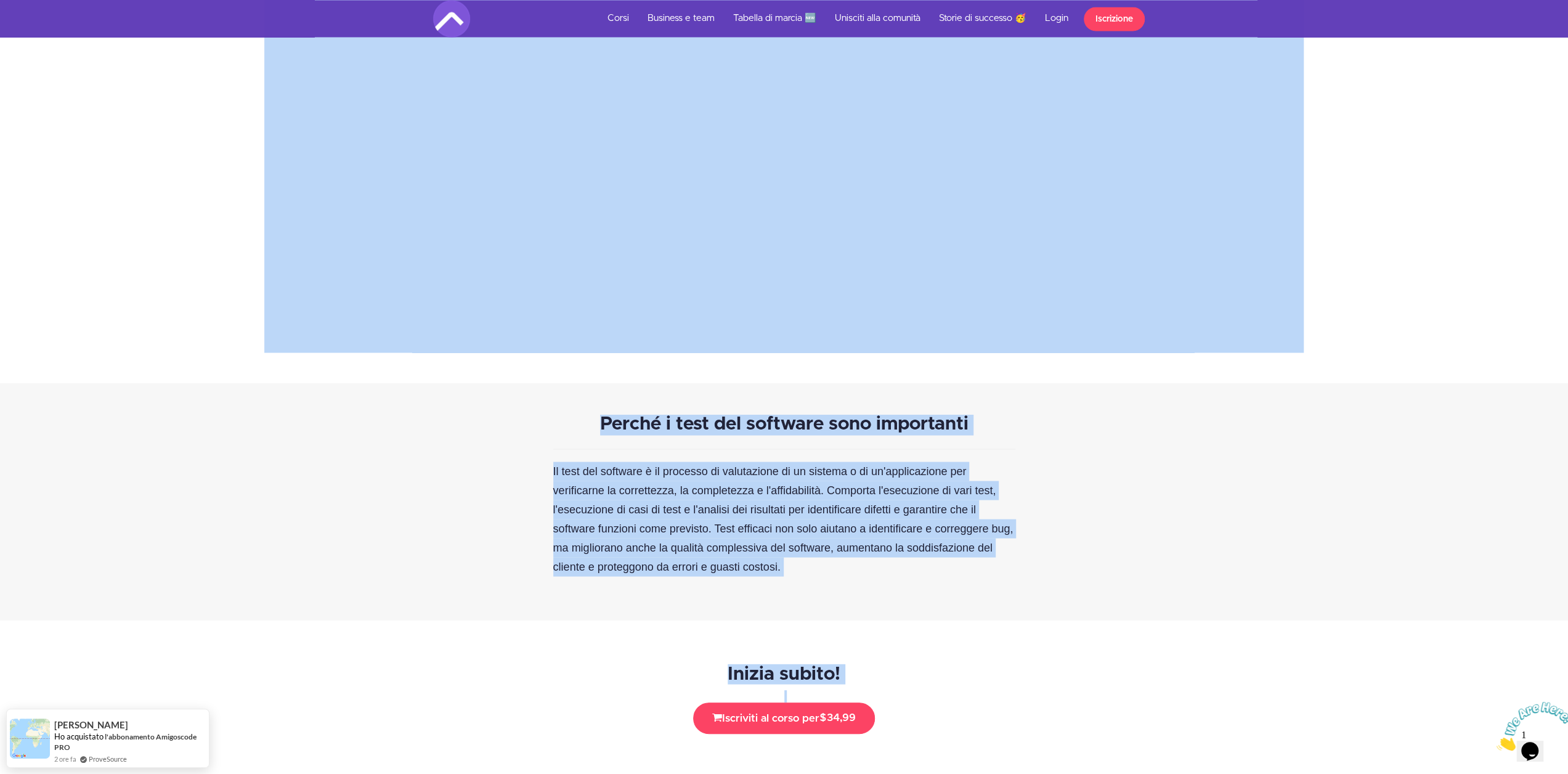
copy div "Lore ips dolorsit Ametco adip elitsedd eiusmodtempor i utla etdolor m al enimad…"
drag, startPoint x: 657, startPoint y: 112, endPoint x: 1043, endPoint y: 764, distance: 757.7
click at [1066, 719] on div "34,99 [PERSON_NAME] sconto oppure paga a rate: $34,99" at bounding box center [784, 730] width 721 height 81
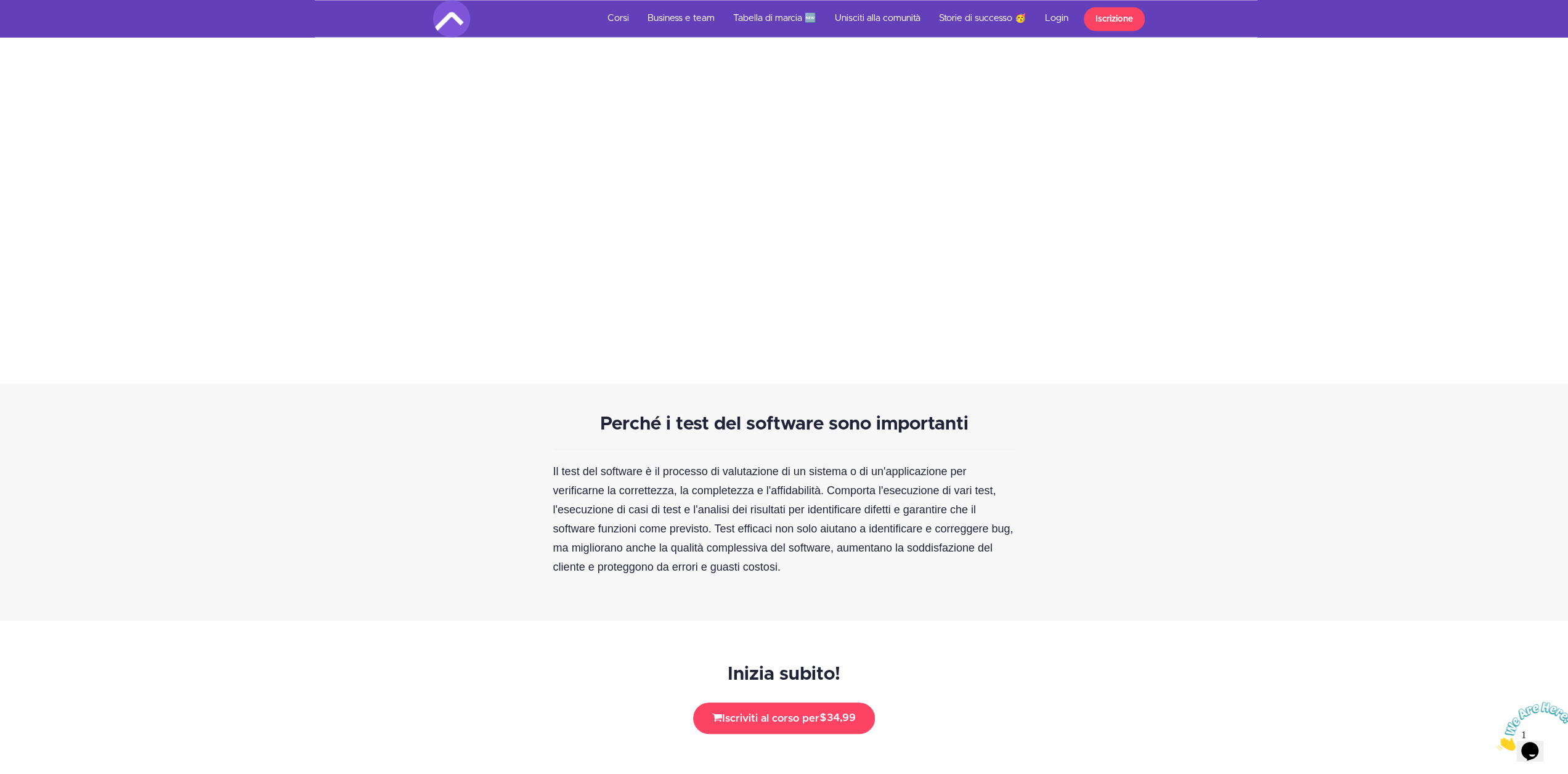
click at [955, 497] on p "Il test del software è il processo di valutazione di un sistema o di un'applica…" at bounding box center [784, 519] width 462 height 115
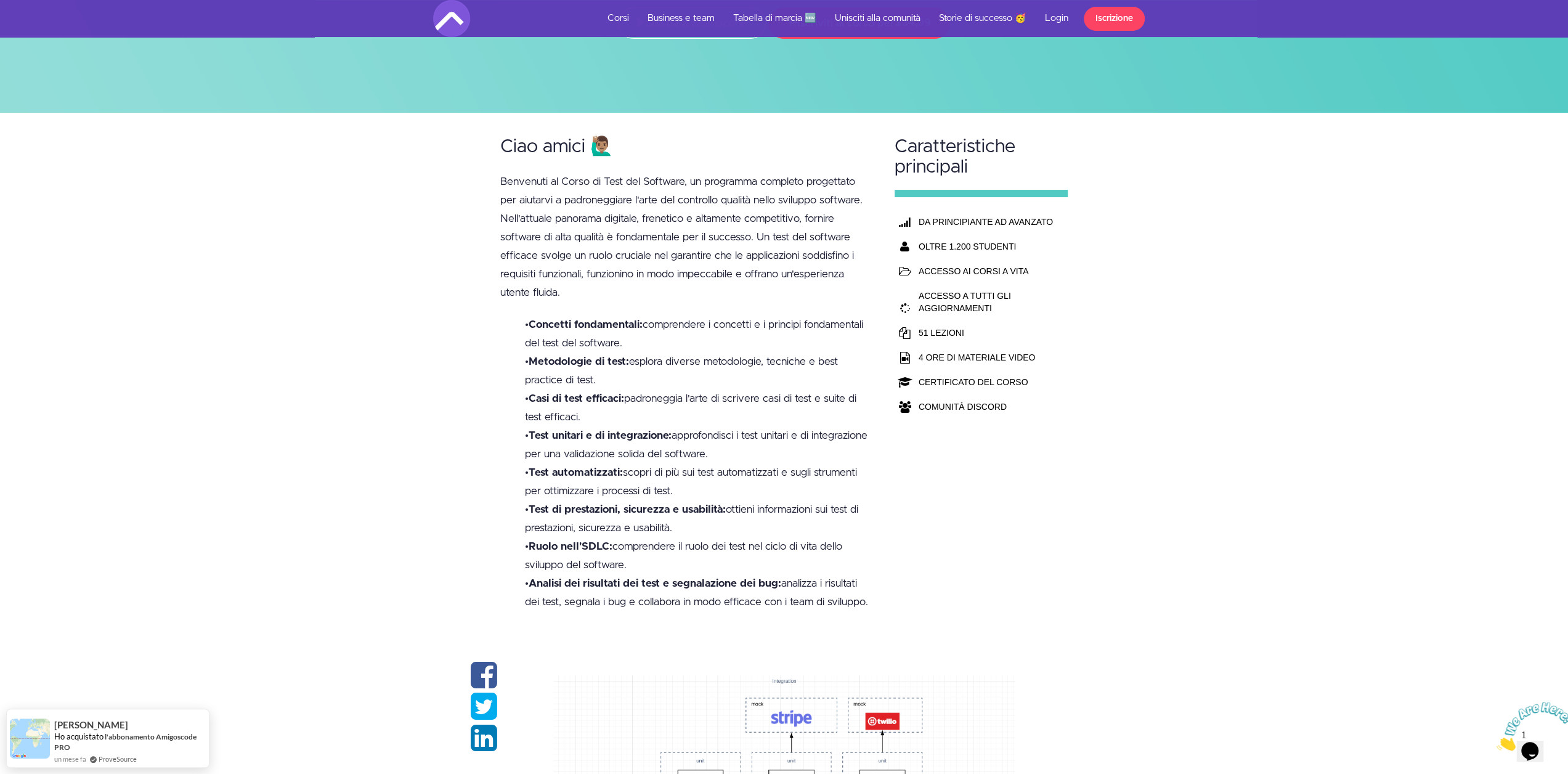
scroll to position [0, 0]
